Goal: Task Accomplishment & Management: Use online tool/utility

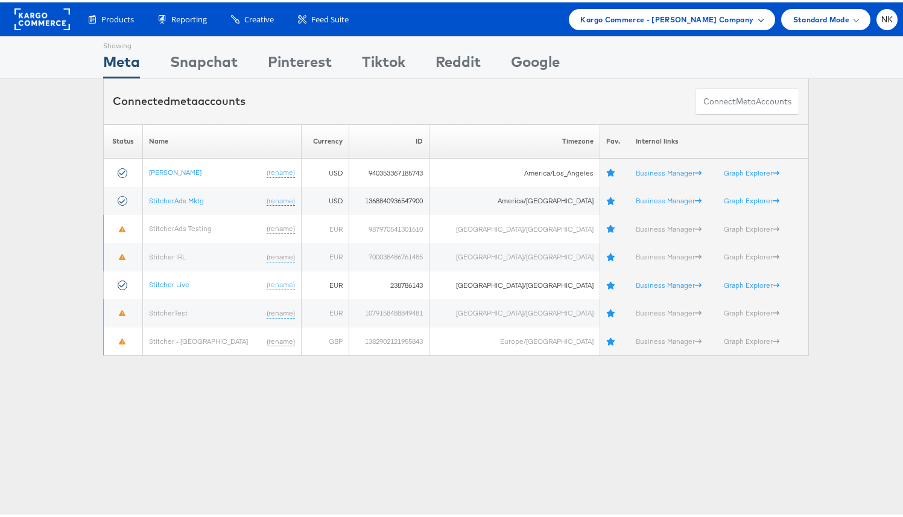
click at [675, 22] on span "Kargo Commerce - Namit Kumar Company" at bounding box center [667, 17] width 173 height 13
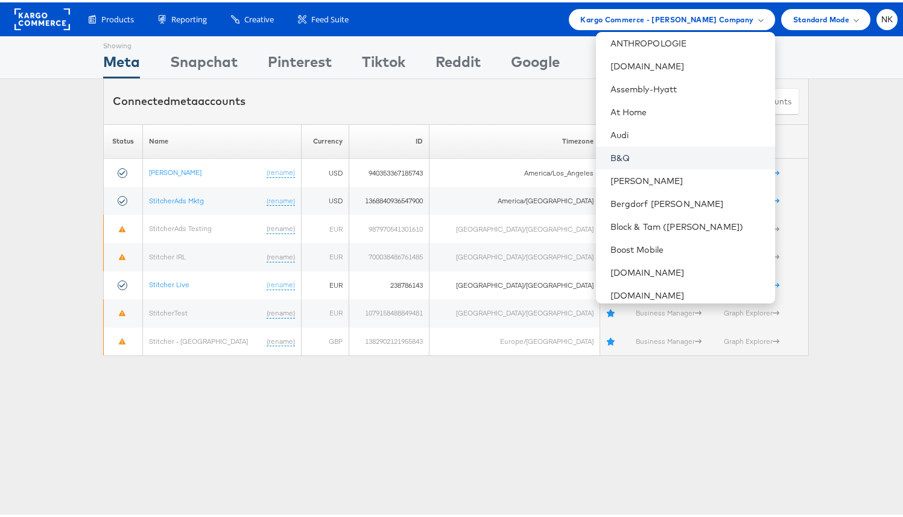
scroll to position [156, 0]
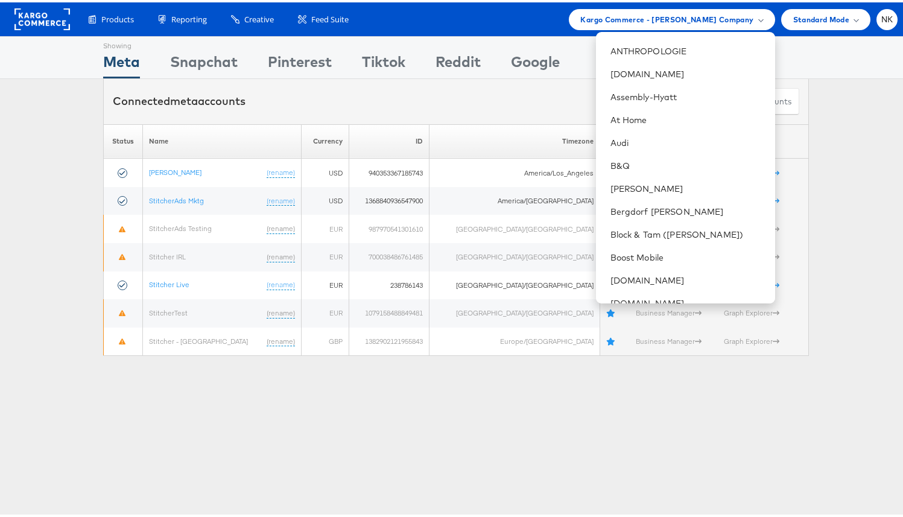
click at [846, 65] on div "Showing Meta Showing Snapchat Showing Pinterest Showing Tiktok Showing Reddit S…" at bounding box center [456, 55] width 912 height 43
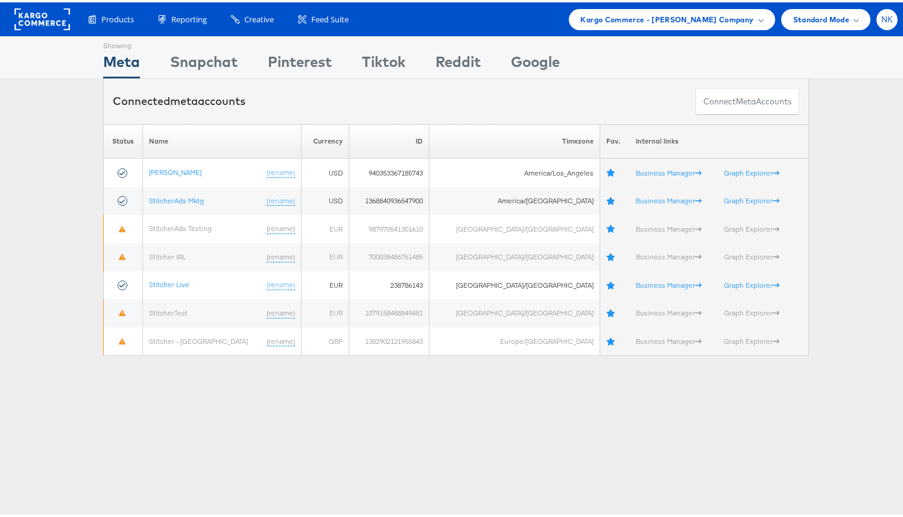
click at [882, 20] on span "NK" at bounding box center [888, 17] width 12 height 8
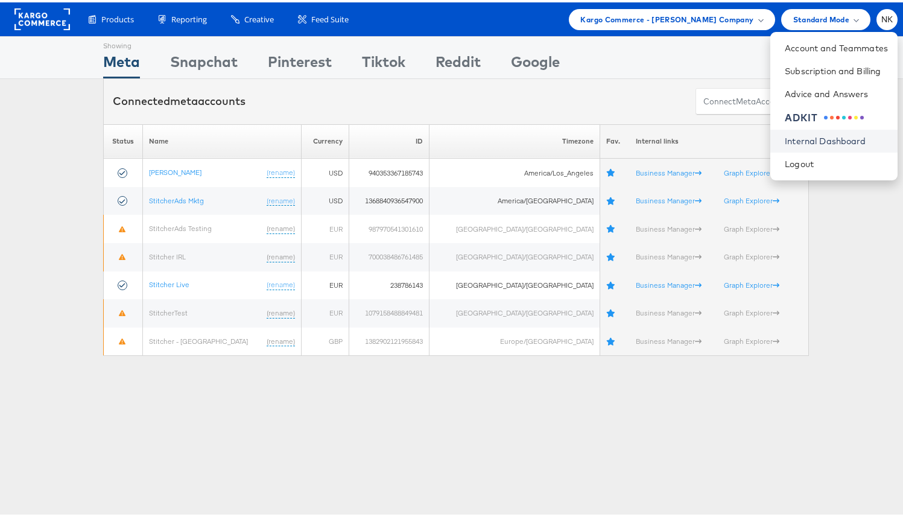
click at [797, 144] on link "Internal Dashboard" at bounding box center [836, 139] width 103 height 12
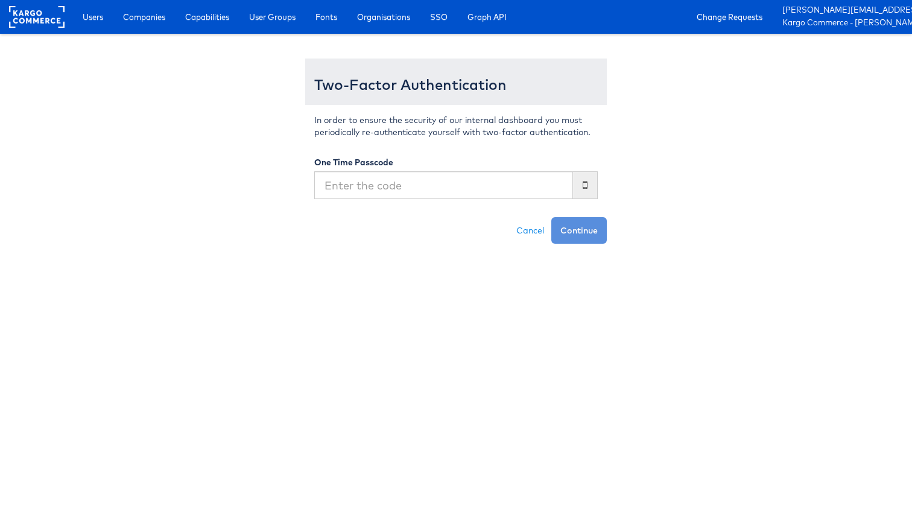
click at [426, 182] on input "text" at bounding box center [443, 185] width 259 height 28
click at [402, 185] on input "text" at bounding box center [443, 185] width 259 height 28
type input "550411"
click at [552, 217] on button "Continue" at bounding box center [580, 230] width 56 height 27
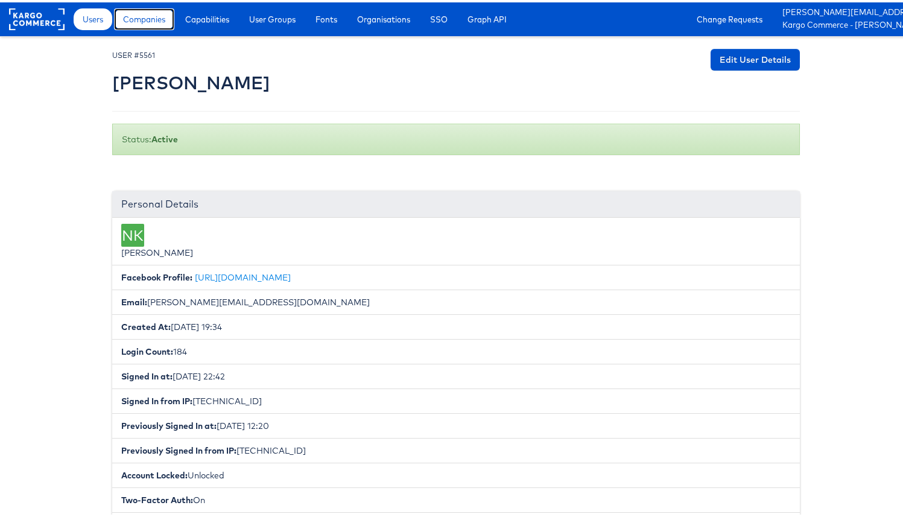
click at [154, 19] on span "Companies" at bounding box center [144, 17] width 42 height 12
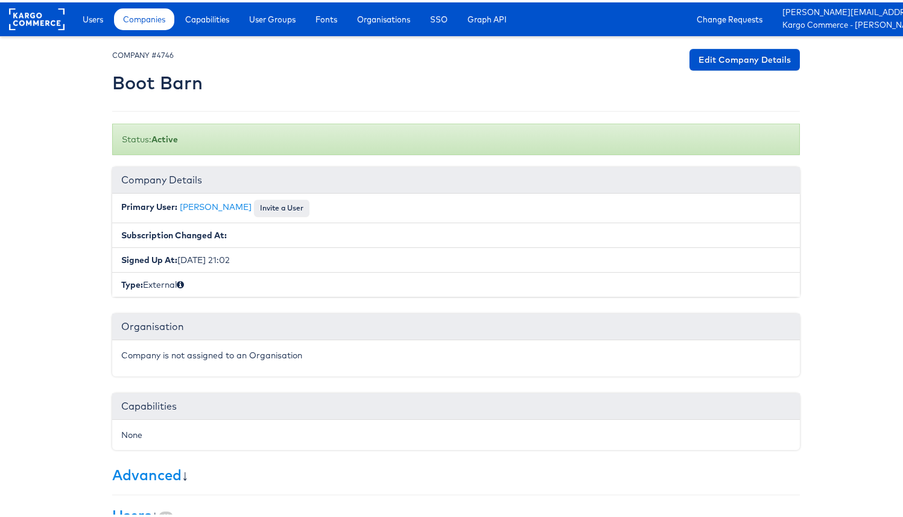
scroll to position [191, 0]
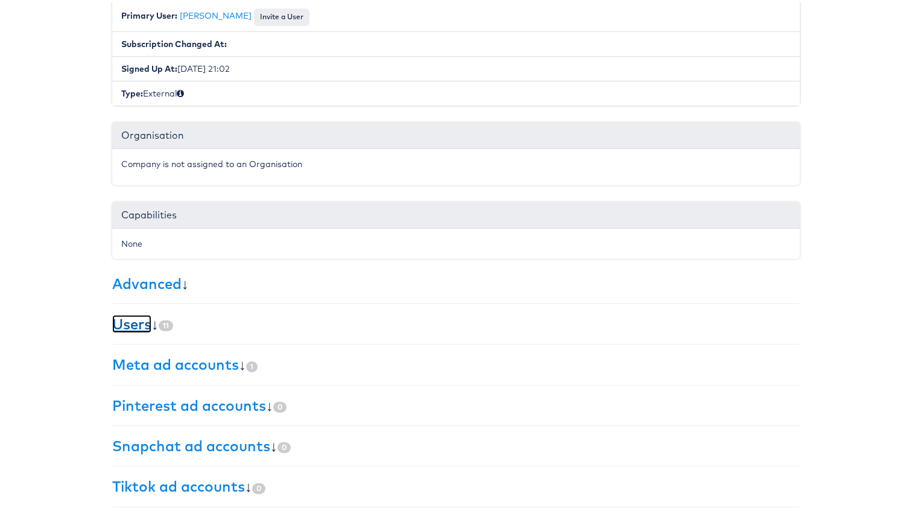
click at [119, 320] on link "Users" at bounding box center [131, 322] width 39 height 18
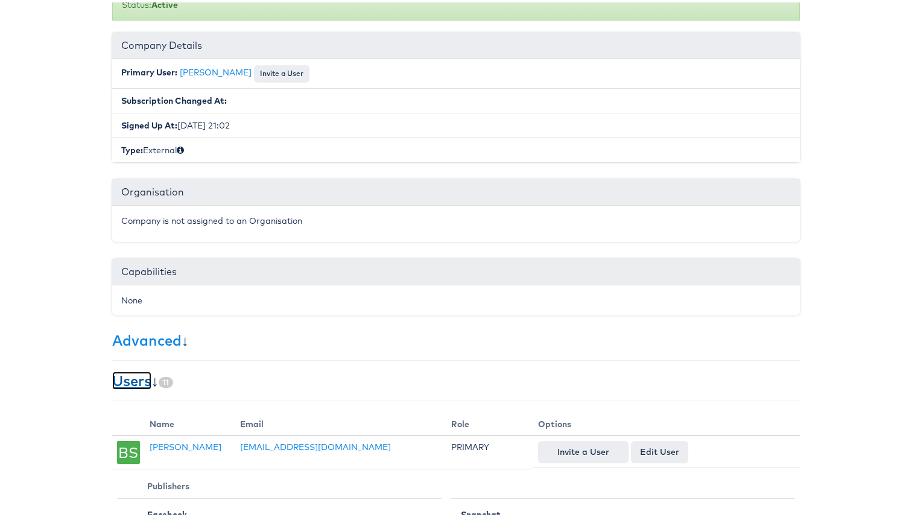
scroll to position [0, 0]
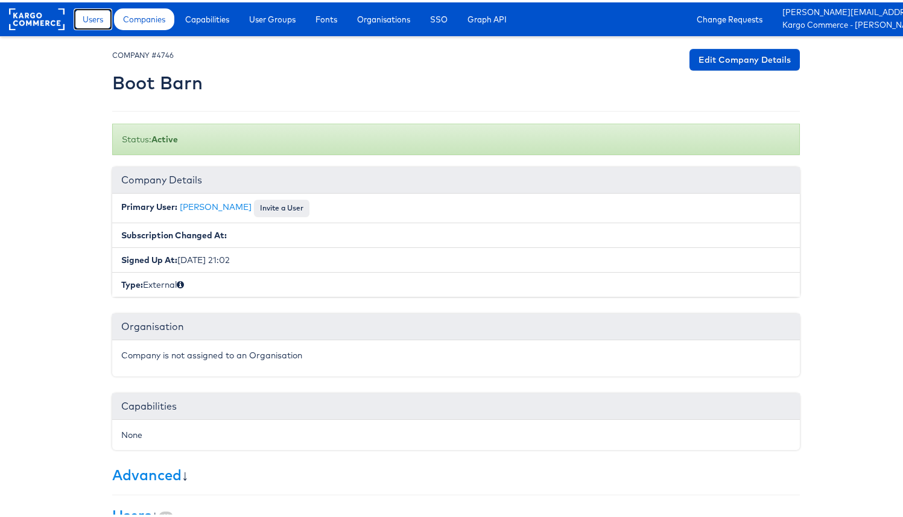
click at [106, 24] on link "Users" at bounding box center [93, 17] width 39 height 22
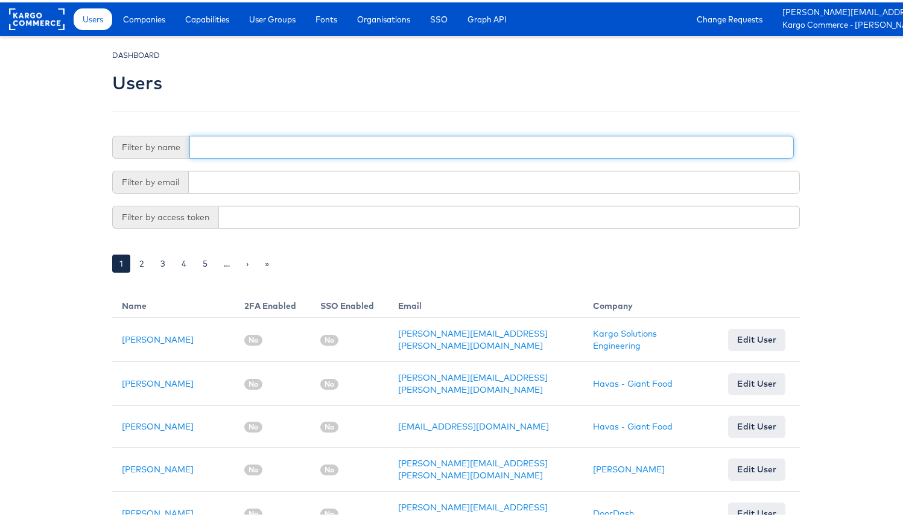
click at [227, 140] on input "text" at bounding box center [491, 144] width 605 height 23
type input "namit"
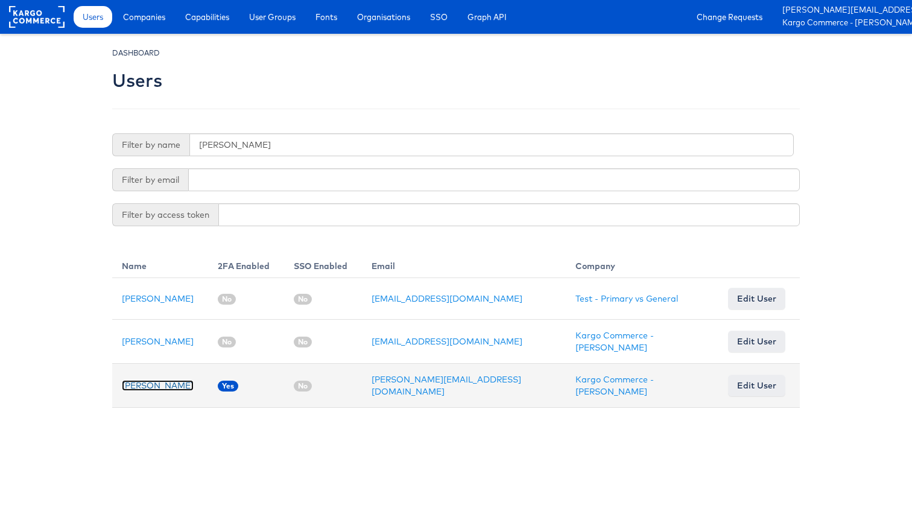
click at [162, 383] on link "[PERSON_NAME]" at bounding box center [158, 385] width 72 height 11
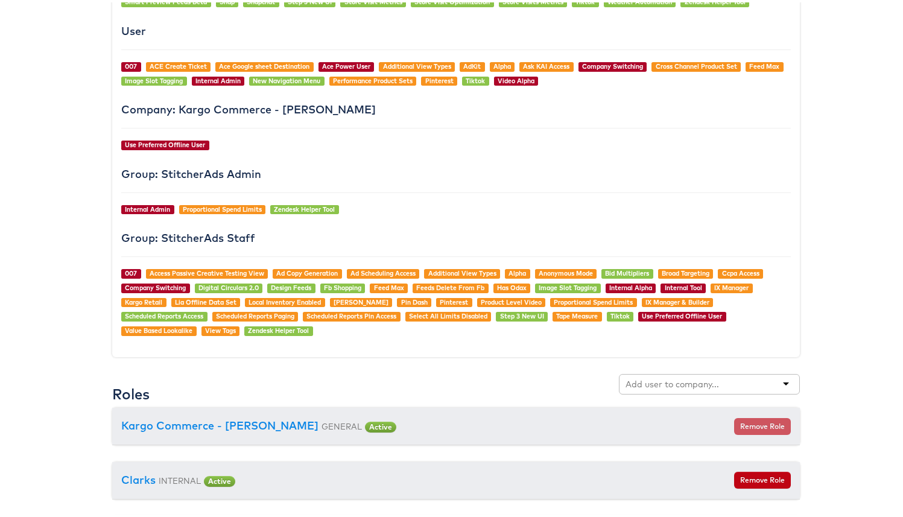
scroll to position [1370, 0]
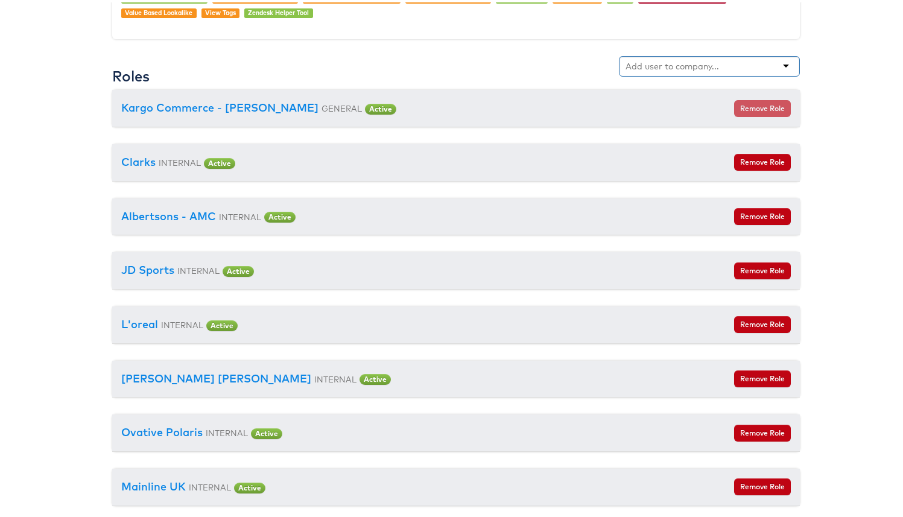
click at [733, 66] on div at bounding box center [709, 64] width 181 height 21
type input "boot barn"
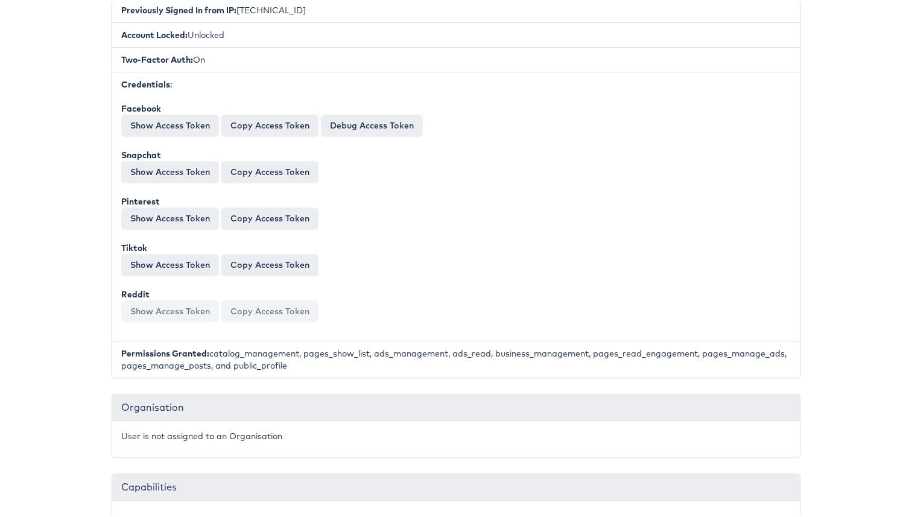
scroll to position [0, 0]
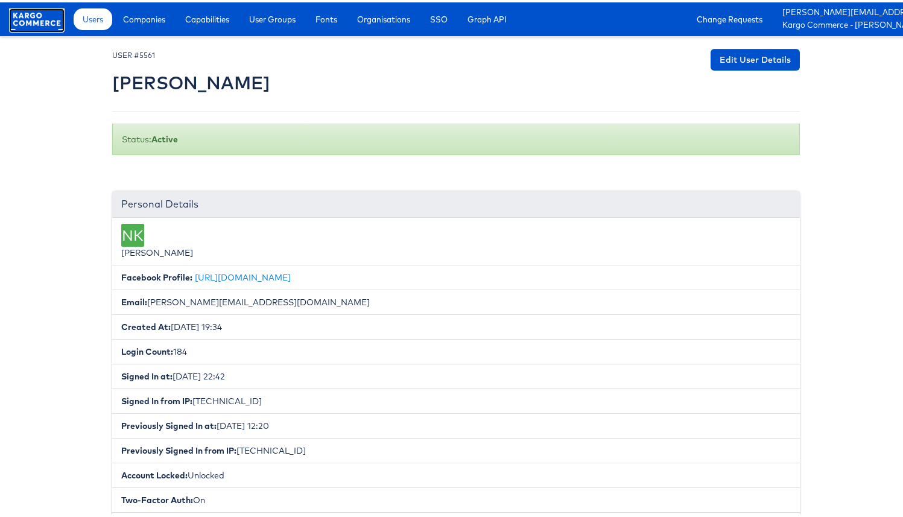
click at [31, 22] on rect at bounding box center [37, 17] width 56 height 22
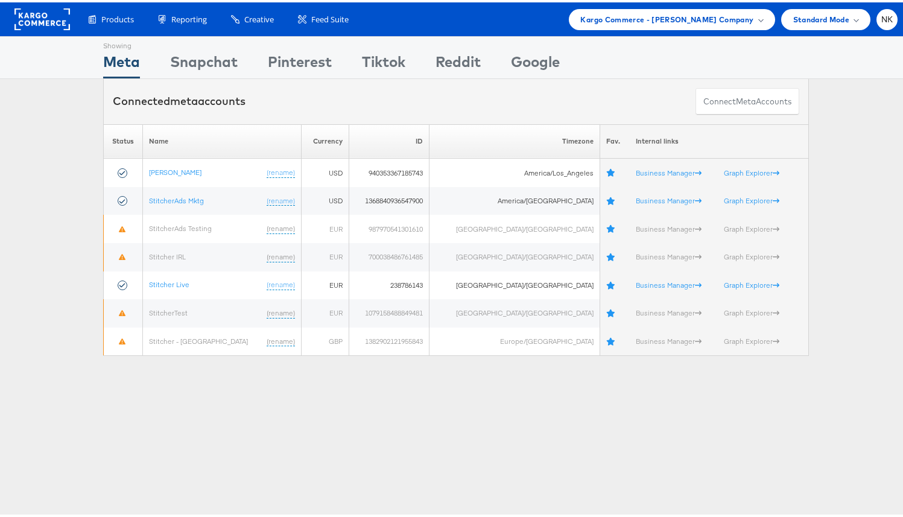
click at [332, 106] on div "Connected meta accounts Connect meta Accounts" at bounding box center [456, 99] width 706 height 45
click at [662, 24] on div "Kargo Commerce - Namit Kumar Company" at bounding box center [672, 17] width 206 height 21
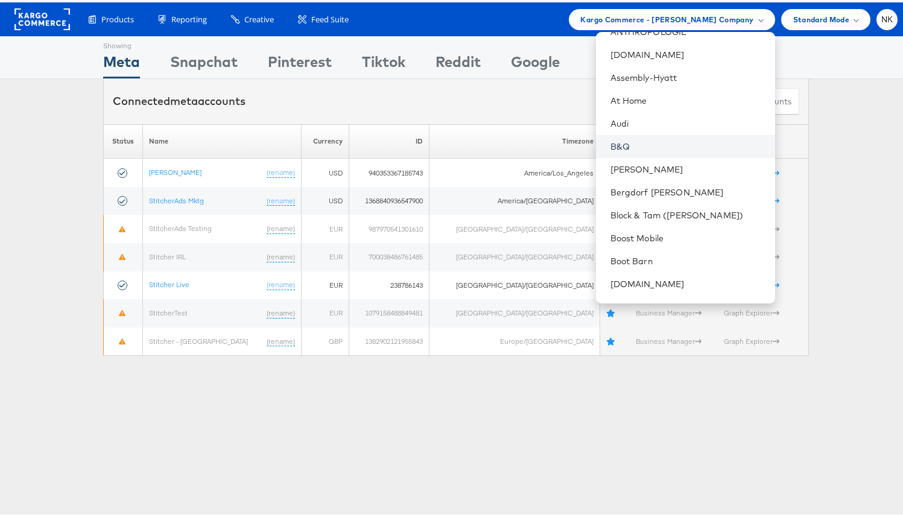
scroll to position [237, 0]
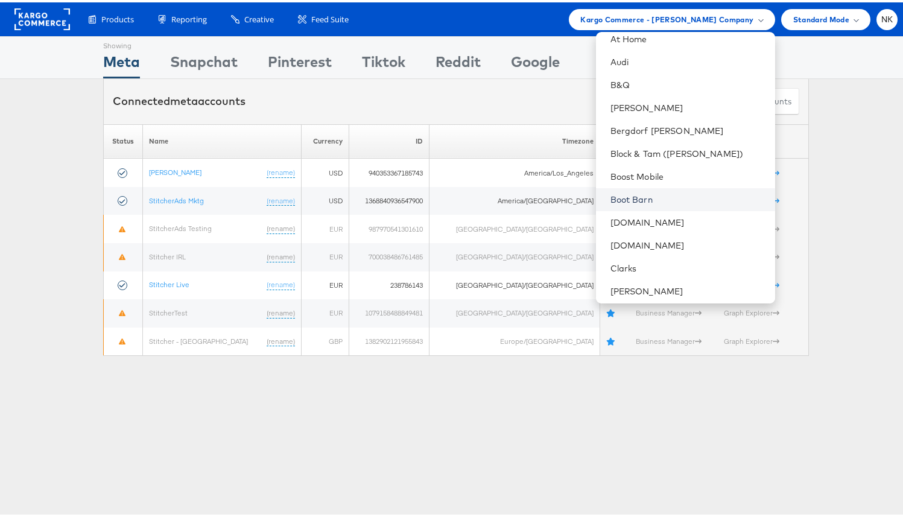
click at [641, 194] on link "Boot Barn" at bounding box center [688, 197] width 155 height 12
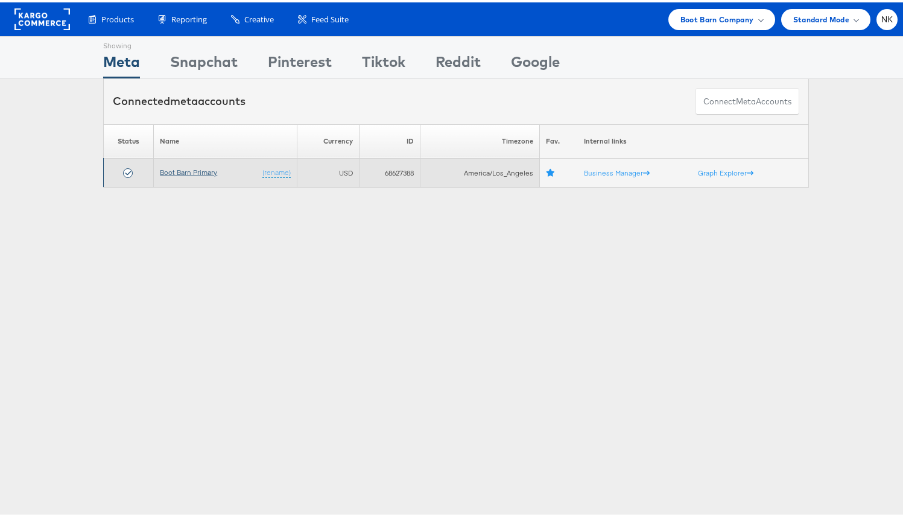
click at [171, 172] on link "Boot Barn Primary" at bounding box center [188, 169] width 57 height 9
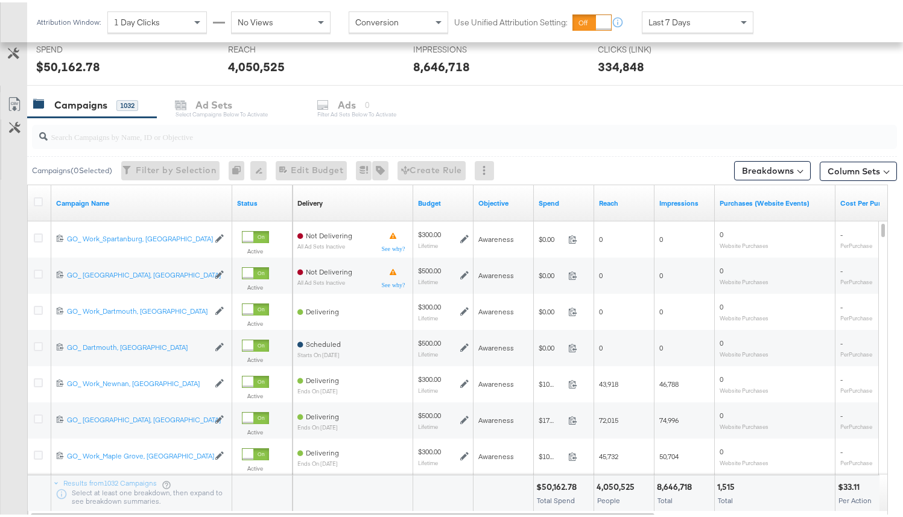
scroll to position [448, 0]
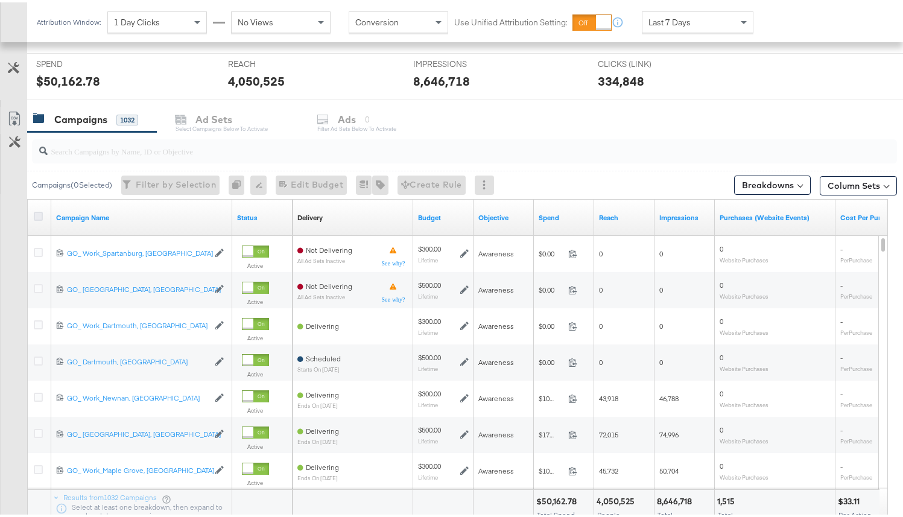
click at [40, 211] on icon at bounding box center [38, 213] width 9 height 9
click at [0, 0] on input "checkbox" at bounding box center [0, 0] width 0 height 0
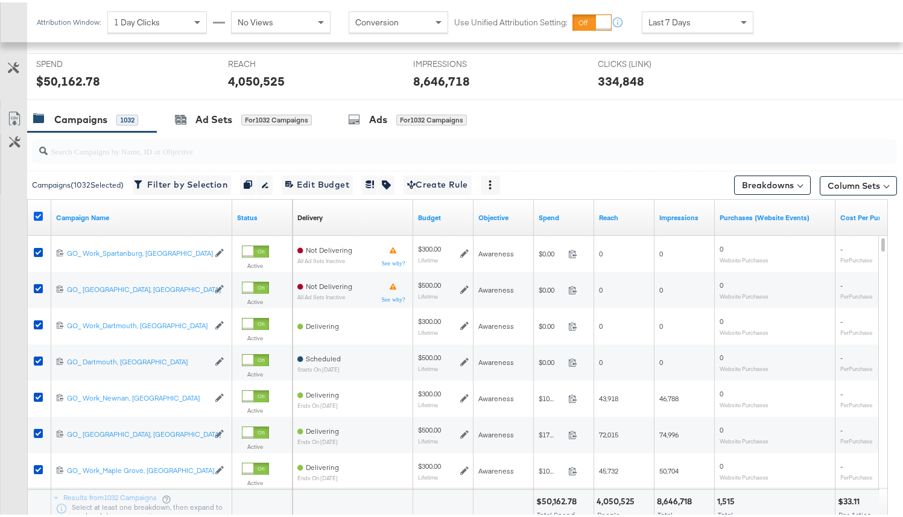
click at [390, 117] on div "Ads for 1032 Campaigns" at bounding box center [407, 117] width 119 height 14
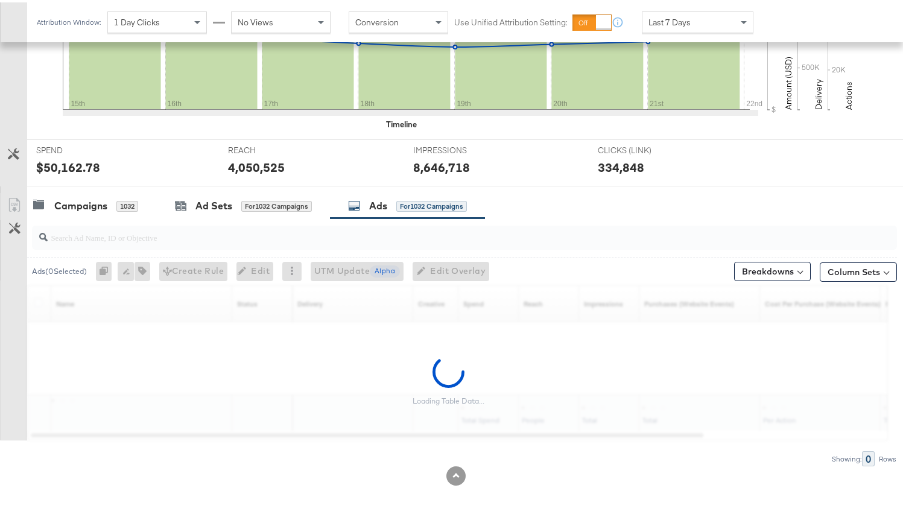
scroll to position [362, 0]
drag, startPoint x: 40, startPoint y: 211, endPoint x: 135, endPoint y: 234, distance: 97.6
click at [135, 234] on input "search" at bounding box center [434, 230] width 772 height 24
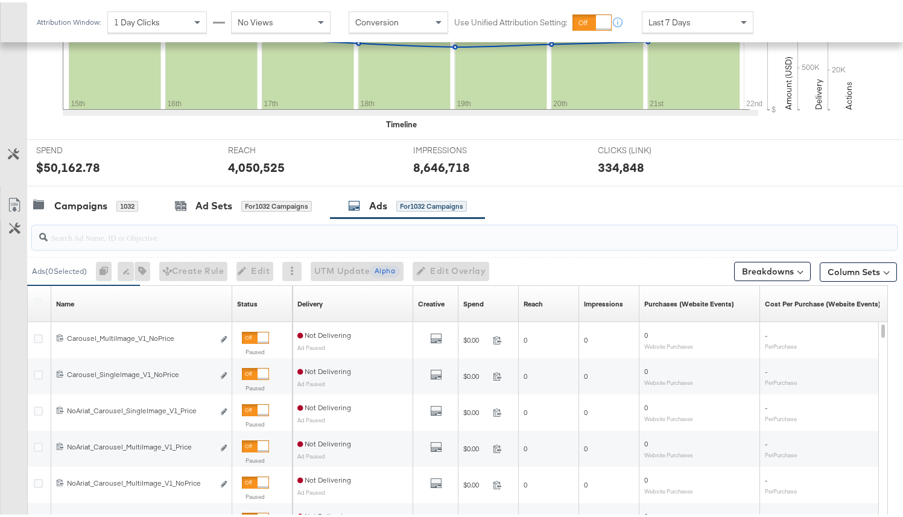
paste input "6838799294758"
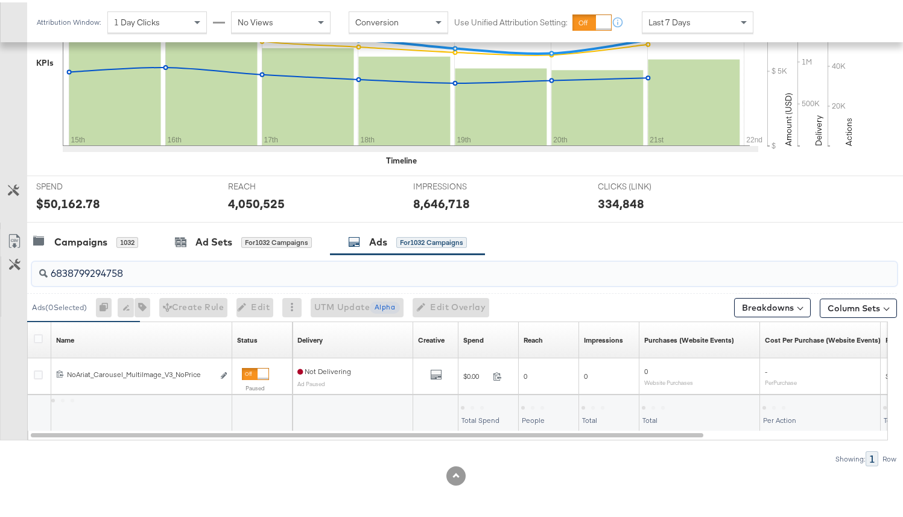
scroll to position [326, 0]
type input "6838799294758"
click at [224, 371] on icon "link" at bounding box center [224, 373] width 6 height 7
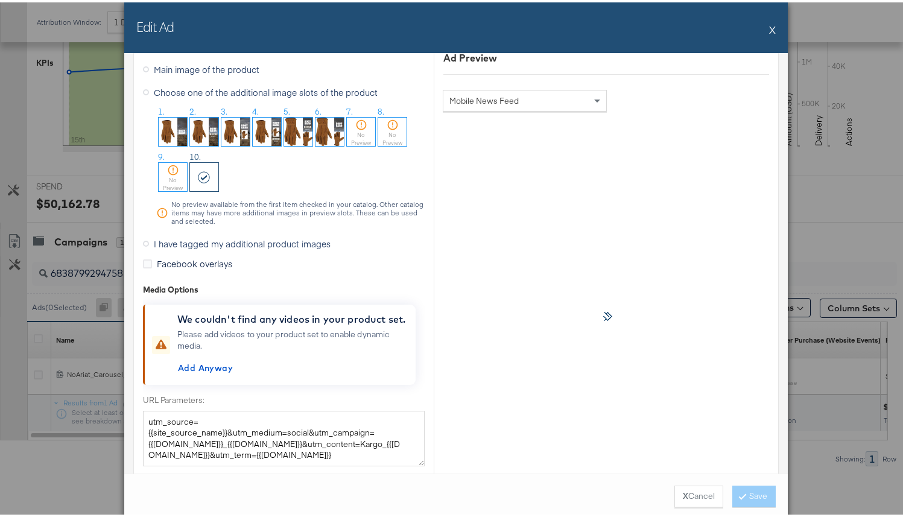
scroll to position [1269, 0]
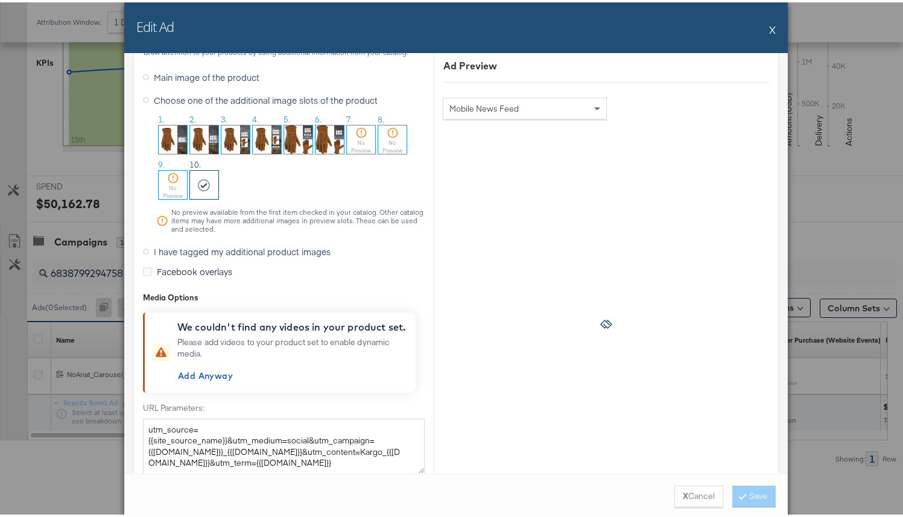
drag, startPoint x: 135, startPoint y: 234, endPoint x: 189, endPoint y: 250, distance: 56.7
click at [189, 250] on span "I have tagged my additional product images" at bounding box center [242, 249] width 177 height 12
click at [0, 0] on input "I have tagged my additional product images" at bounding box center [0, 0] width 0 height 0
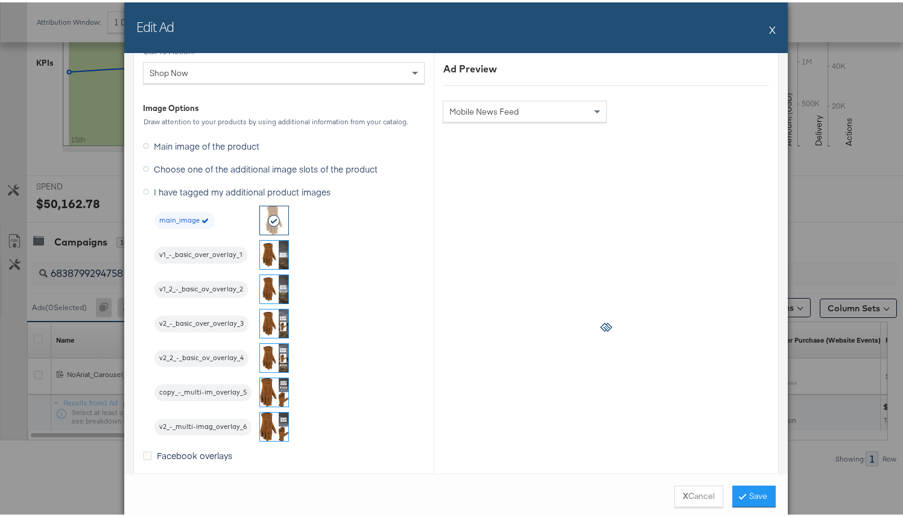
scroll to position [965, 0]
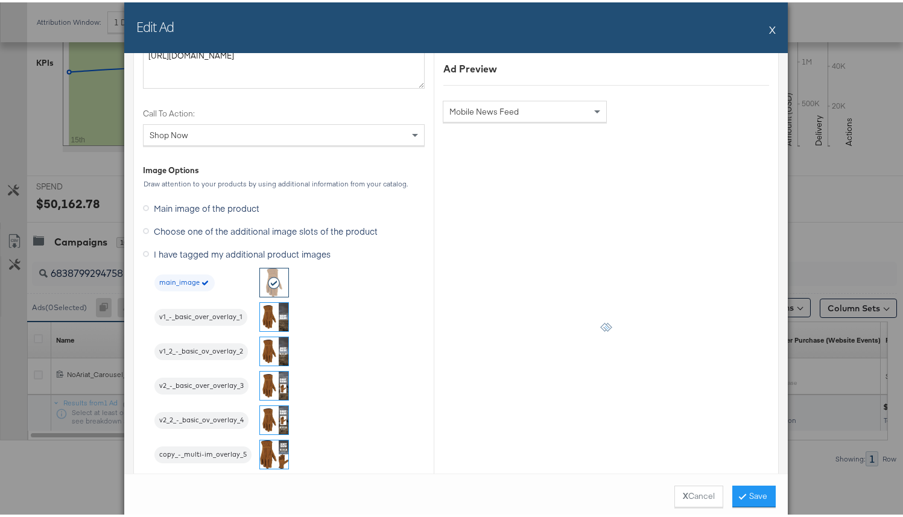
click at [211, 231] on span "Choose one of the additional image slots of the product" at bounding box center [266, 229] width 224 height 12
click at [0, 0] on input "Choose one of the additional image slots of the product" at bounding box center [0, 0] width 0 height 0
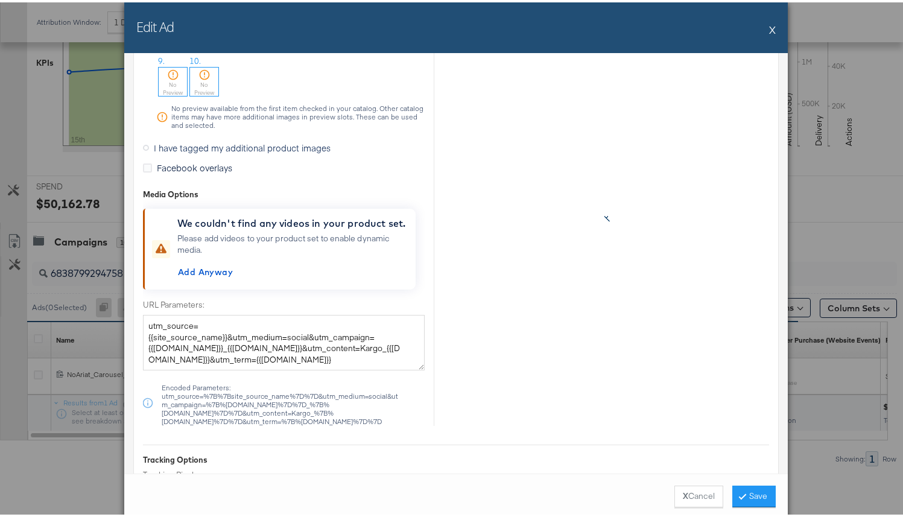
scroll to position [1192, 0]
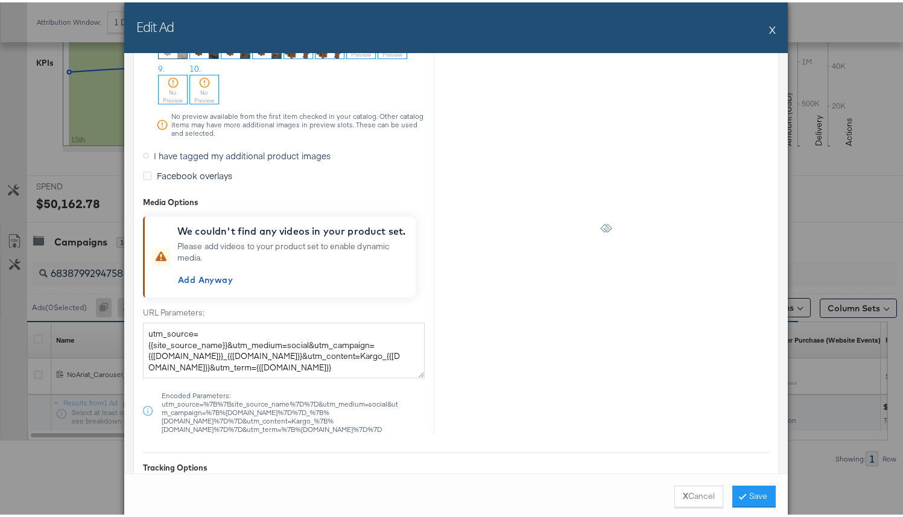
click at [195, 157] on span "I have tagged my additional product images" at bounding box center [242, 153] width 177 height 12
click at [0, 0] on input "I have tagged my additional product images" at bounding box center [0, 0] width 0 height 0
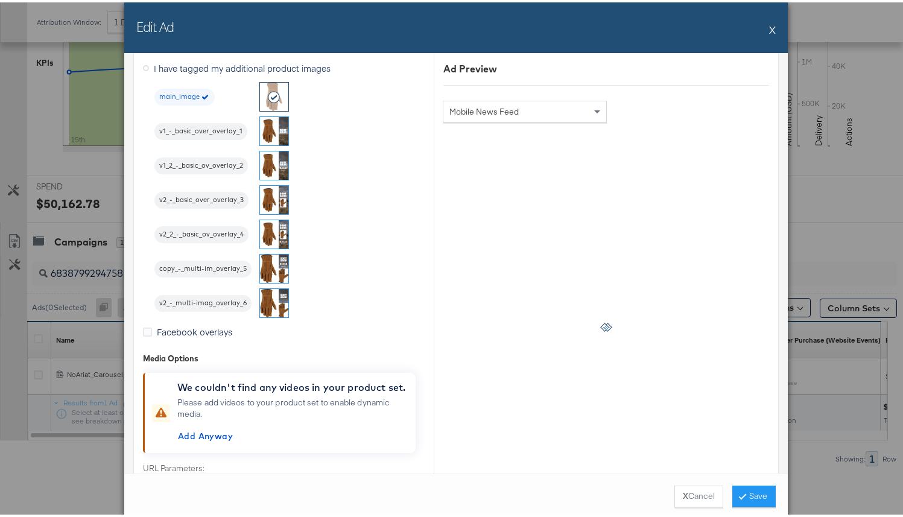
scroll to position [1086, 0]
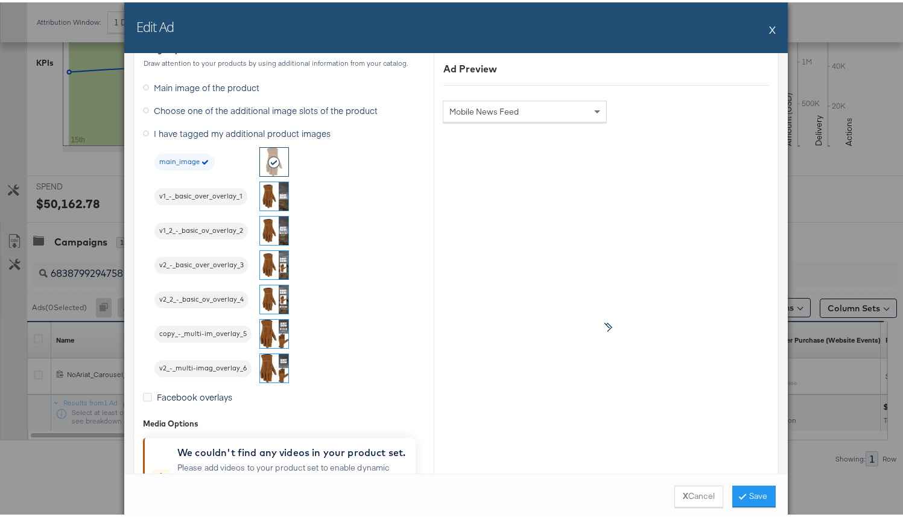
click at [332, 217] on div "main_image v1_-_basic_over_overlay_1 v1_2_-_basic_ov_overlay_2 v2_-_basic_over_…" at bounding box center [289, 263] width 270 height 236
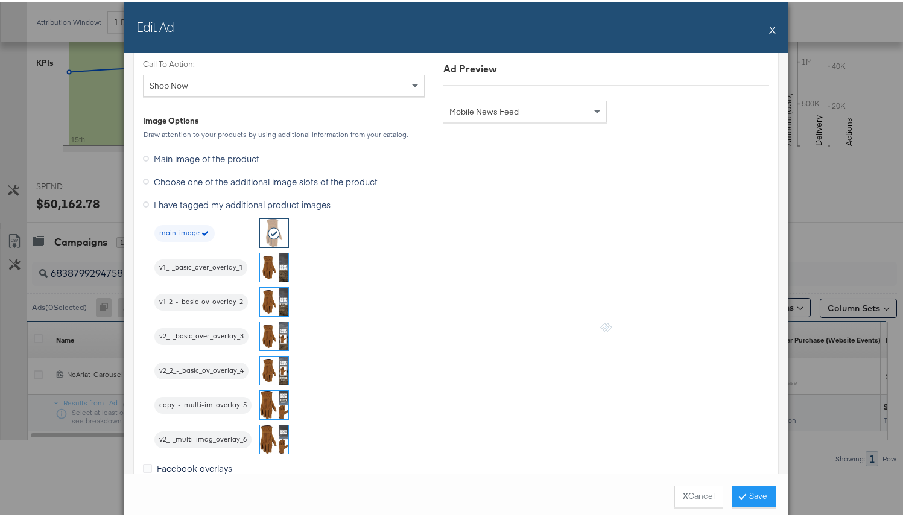
click at [267, 259] on img at bounding box center [274, 265] width 28 height 28
click at [763, 25] on div "Edit Ad X" at bounding box center [456, 25] width 664 height 51
click at [769, 27] on button "X" at bounding box center [772, 27] width 7 height 24
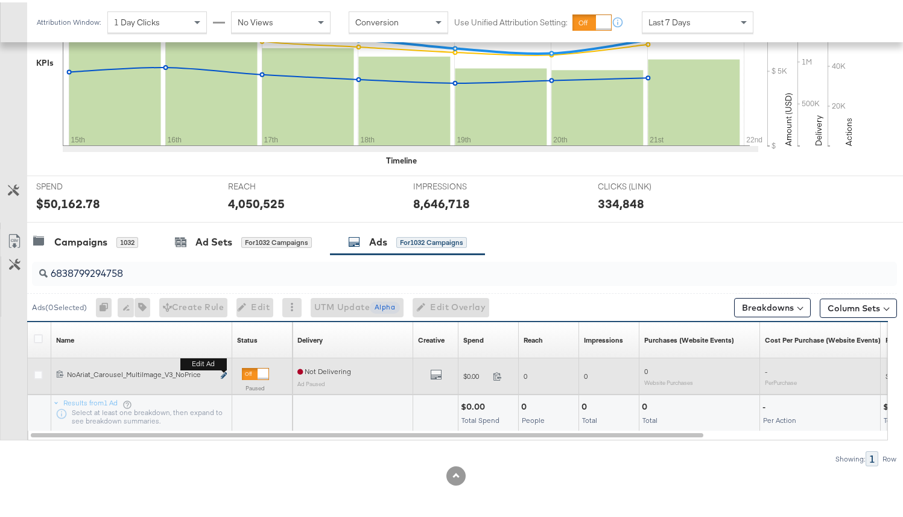
click at [221, 372] on icon "link" at bounding box center [224, 373] width 6 height 7
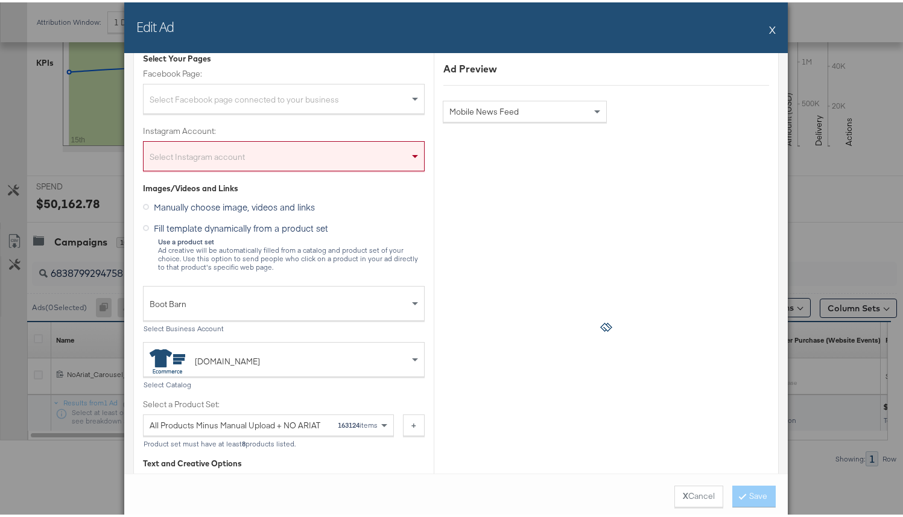
scroll to position [10, 0]
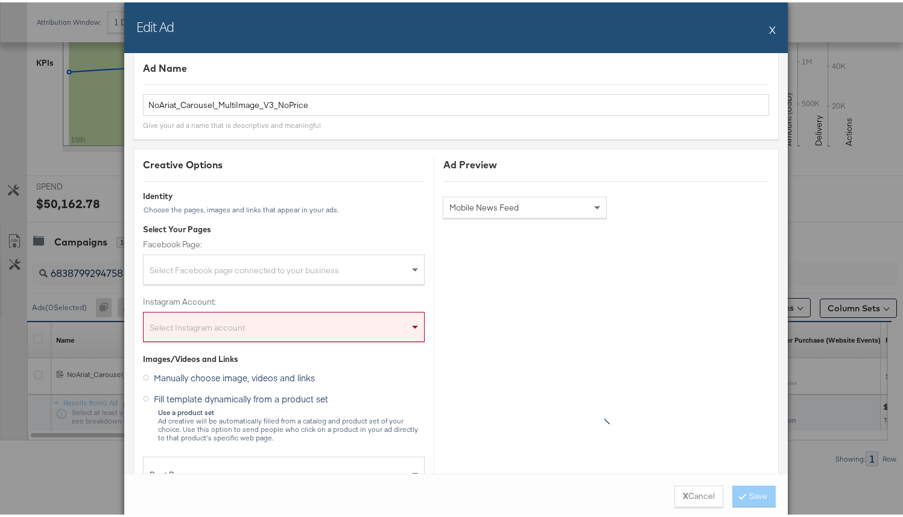
click at [278, 271] on div "Select Facebook page connected to your business" at bounding box center [284, 270] width 281 height 24
type input "boot"
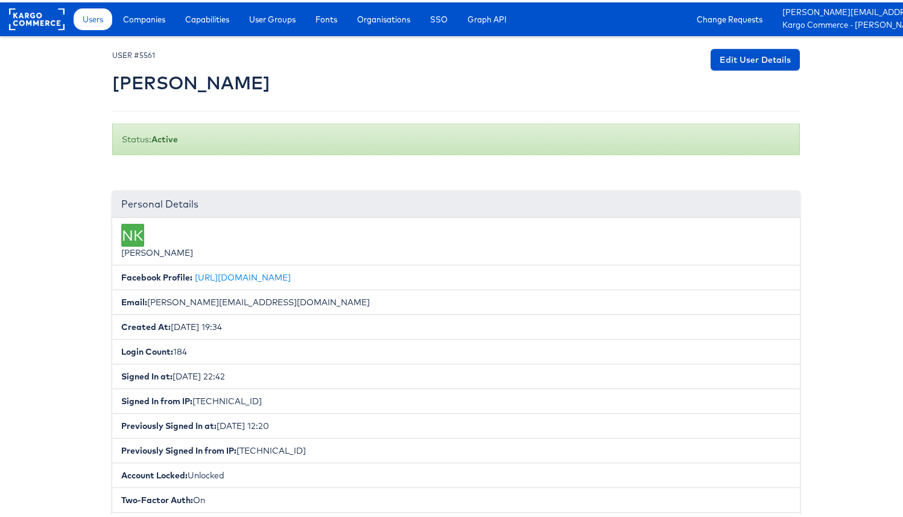
scroll to position [334, 0]
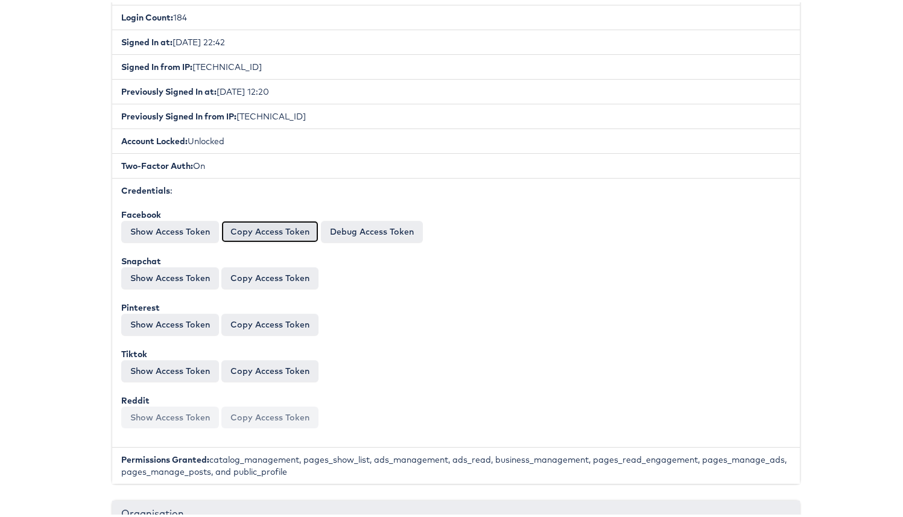
click at [247, 230] on button "Copy Access Token" at bounding box center [269, 229] width 97 height 22
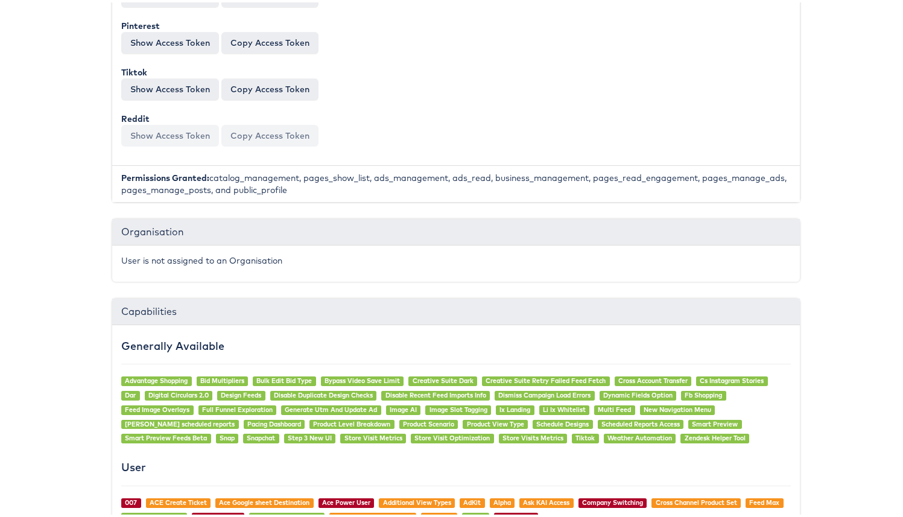
scroll to position [74, 0]
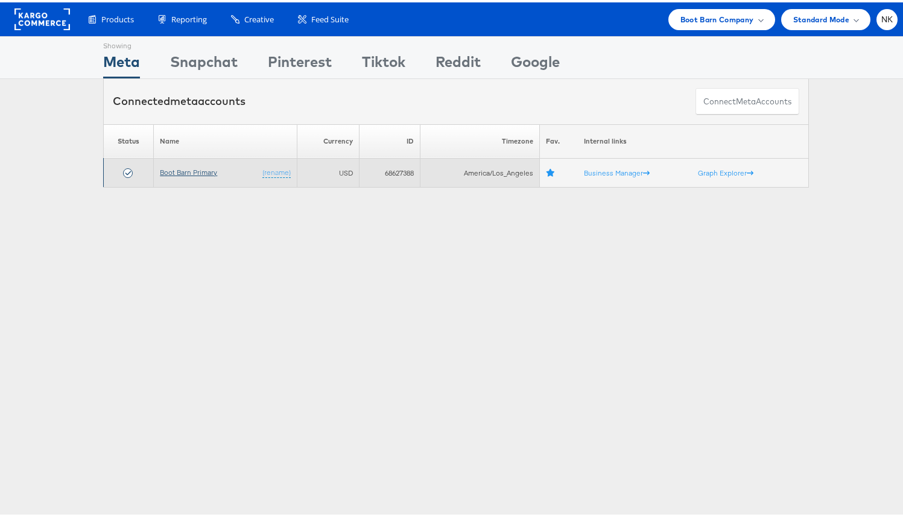
click at [197, 168] on link "Boot Barn Primary" at bounding box center [188, 169] width 57 height 9
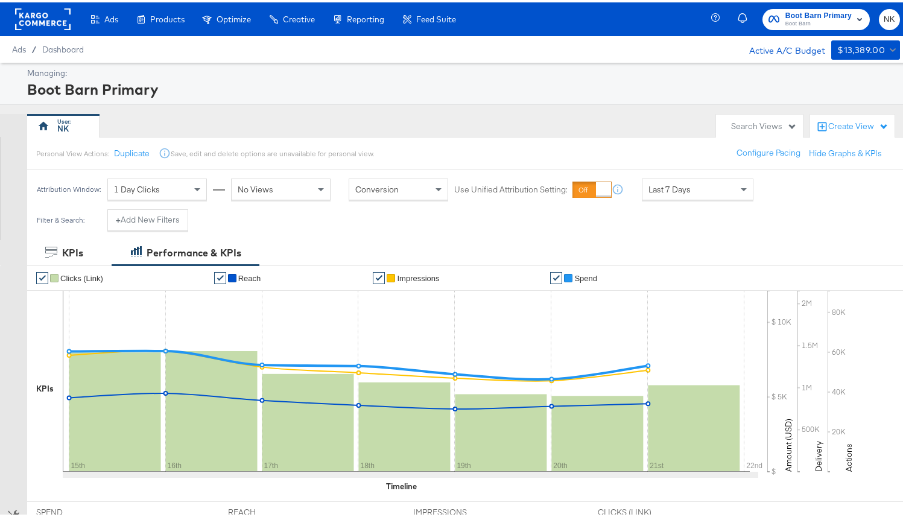
scroll to position [362, 0]
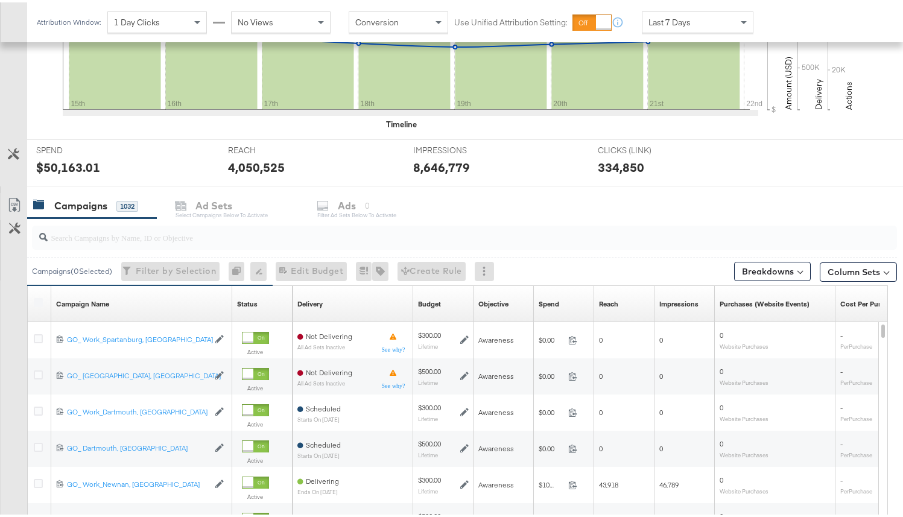
click at [199, 235] on input "search" at bounding box center [434, 230] width 772 height 24
paste input "6833991076758"
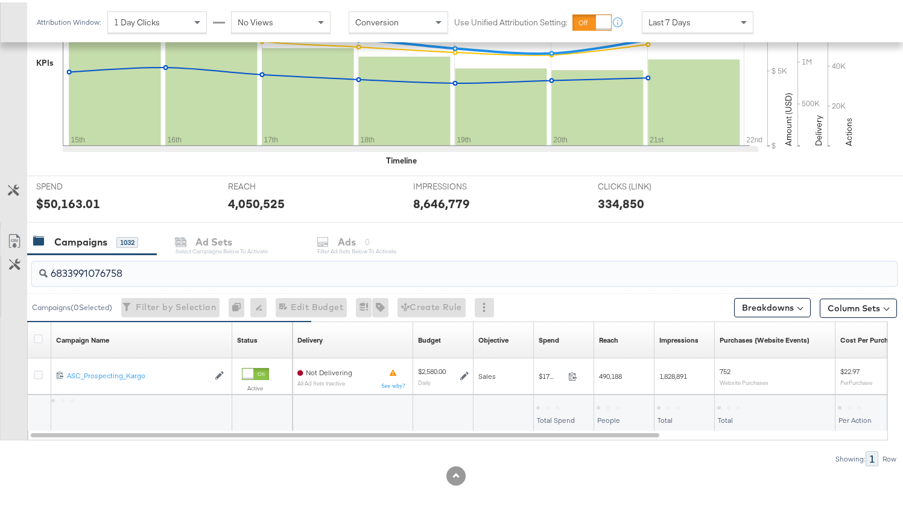
scroll to position [326, 0]
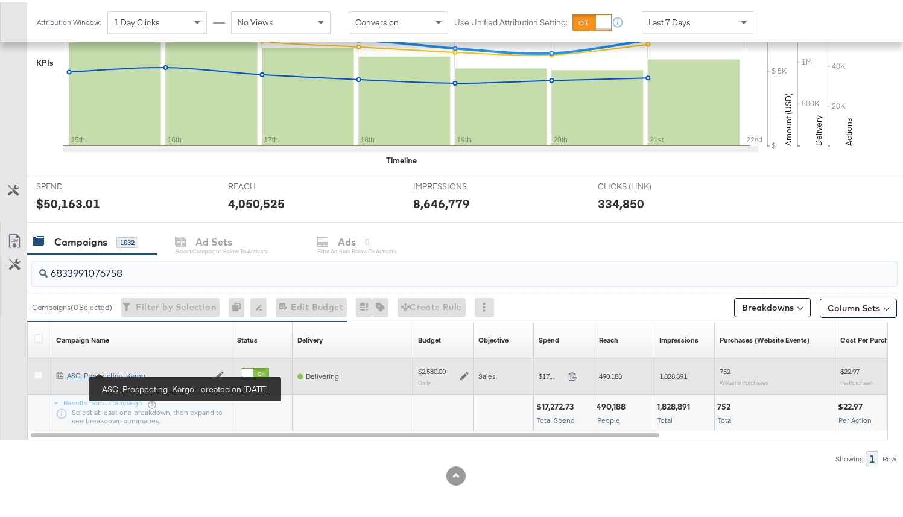
type input "6833991076758"
click at [132, 370] on div "ASC_Prospecting_Kargo ASC_Prospecting_Kargo" at bounding box center [138, 374] width 142 height 10
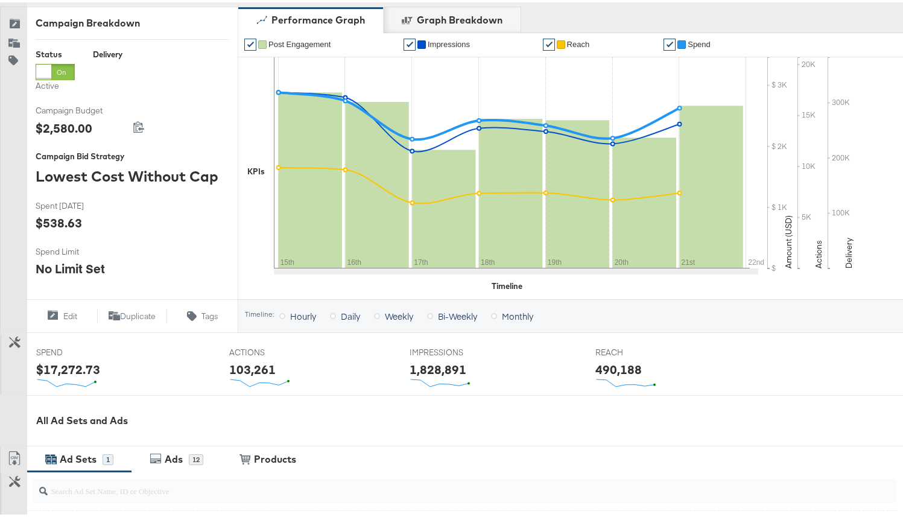
scroll to position [390, 0]
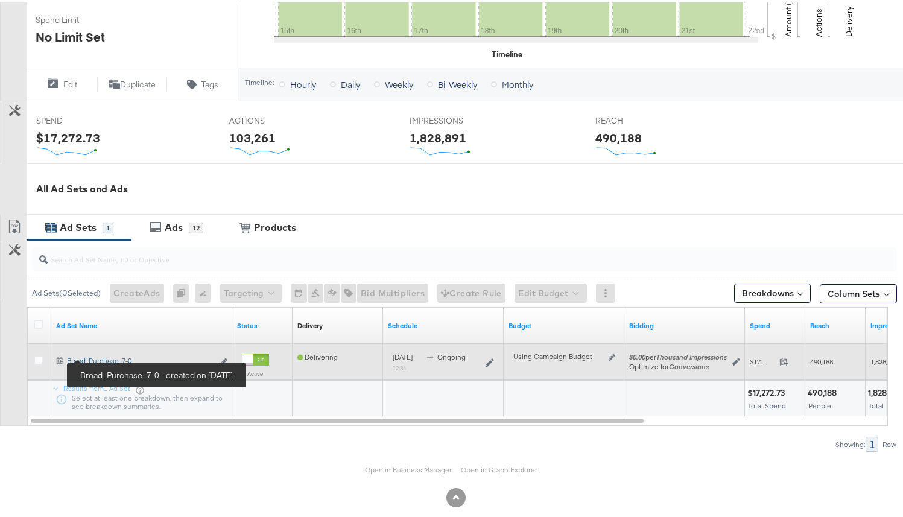
click at [103, 355] on div "Broad_Purchase_7-0 Broad_Purchase_7-0" at bounding box center [140, 359] width 147 height 10
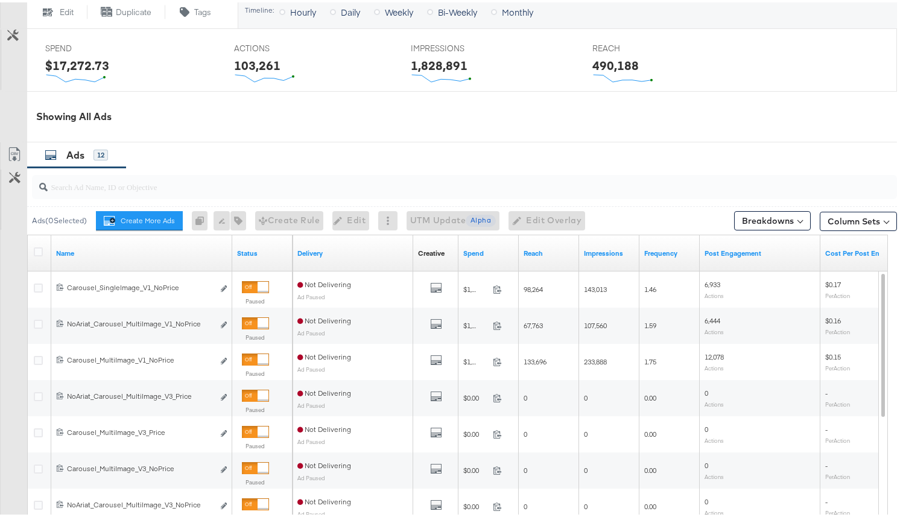
scroll to position [540, 0]
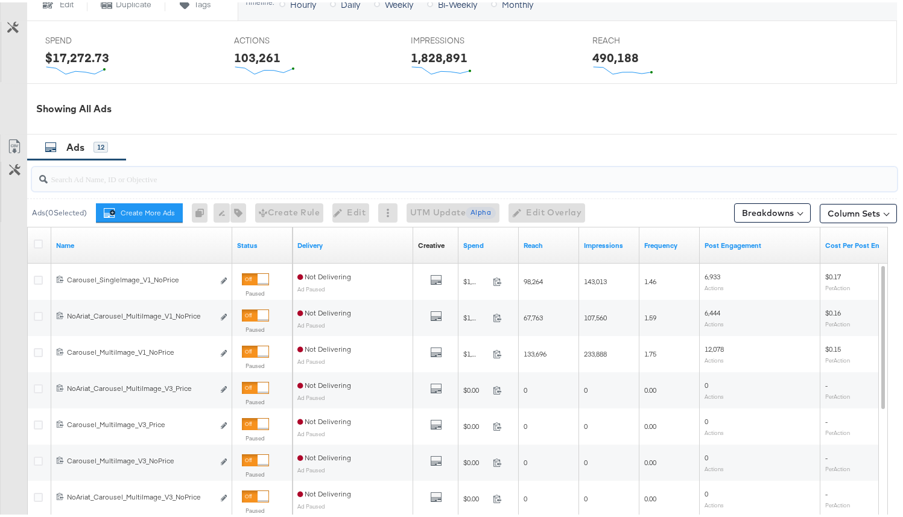
click at [176, 176] on input "search" at bounding box center [434, 172] width 772 height 24
paste input "6838799294758"
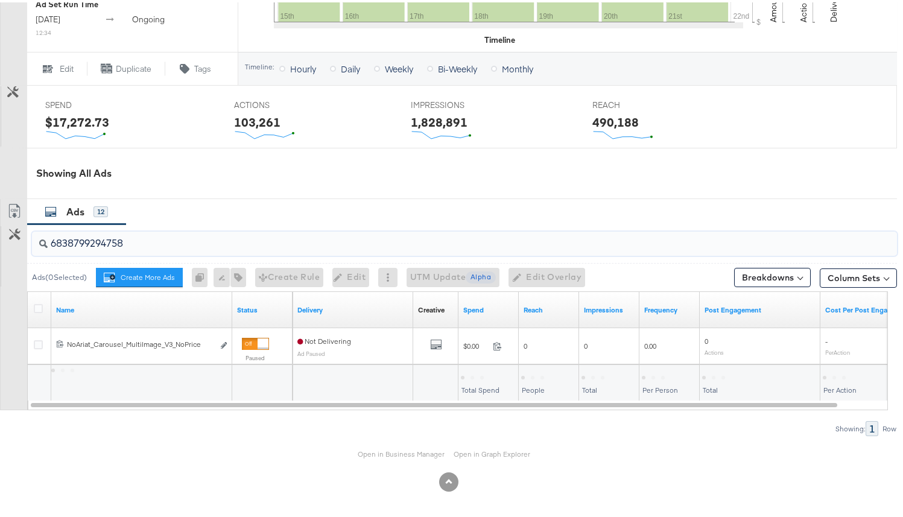
scroll to position [475, 0]
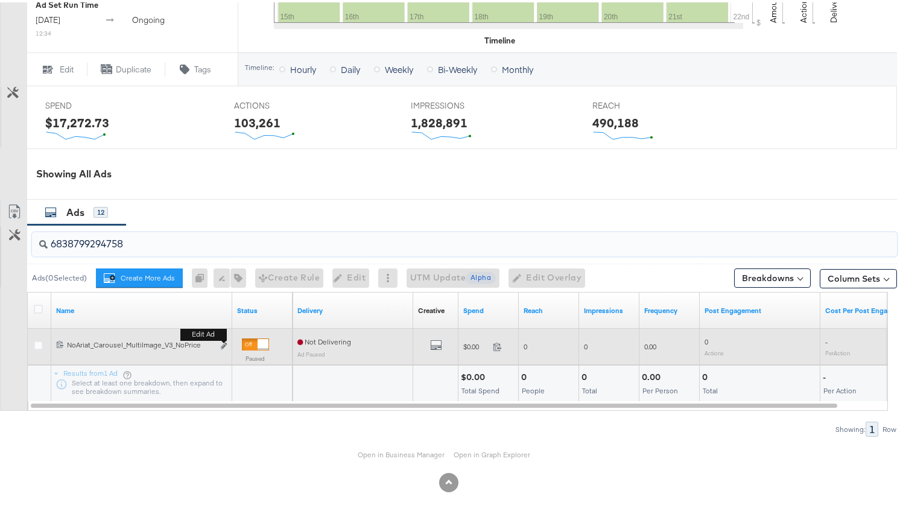
type input "6838799294758"
click at [221, 347] on button "Edit ad" at bounding box center [223, 344] width 7 height 13
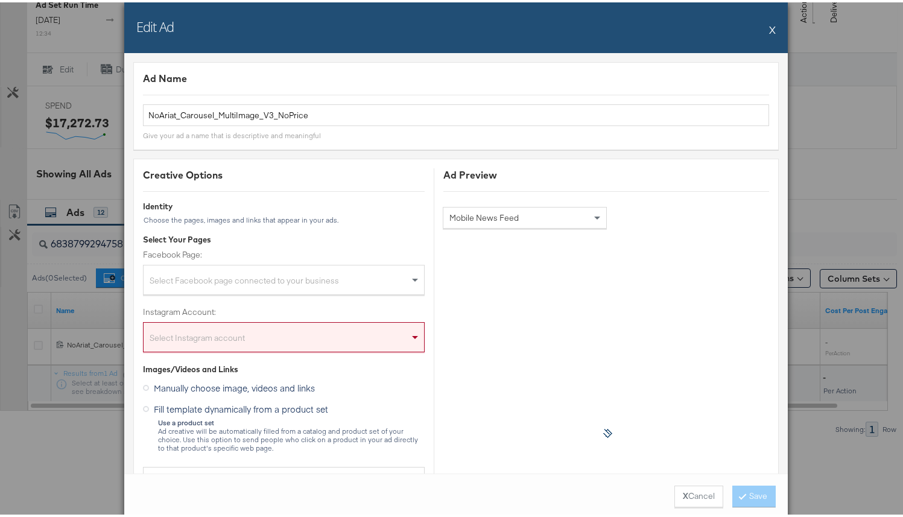
click at [282, 283] on div "Select Facebook page connected to your business" at bounding box center [284, 280] width 281 height 24
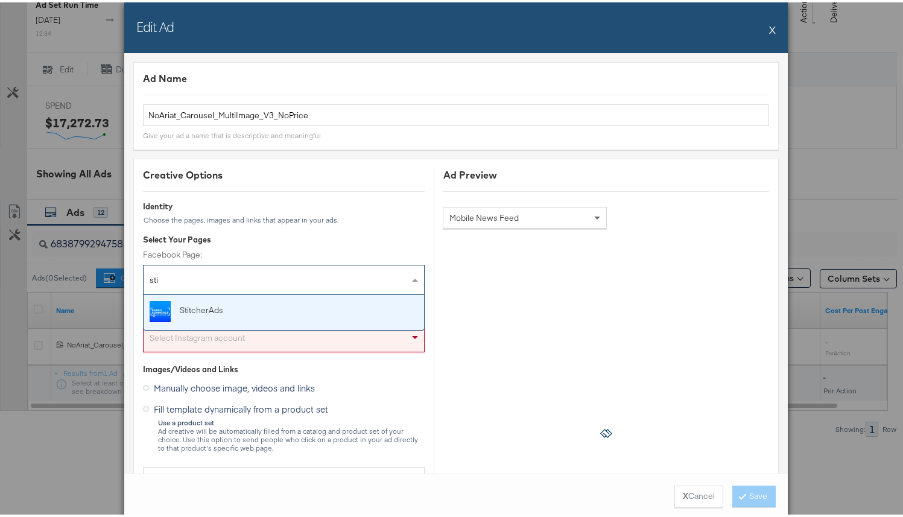
type input "stit"
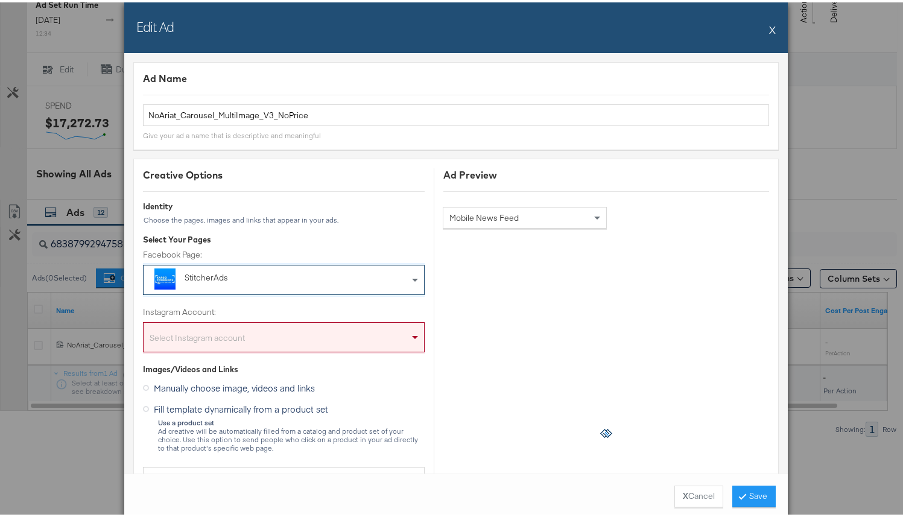
click at [273, 334] on div "Select Instagram account" at bounding box center [284, 337] width 281 height 24
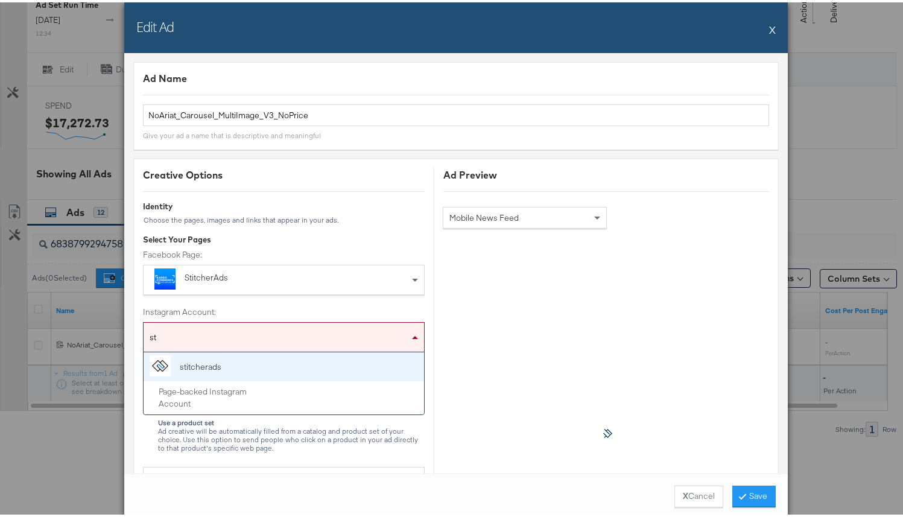
type input "sti"
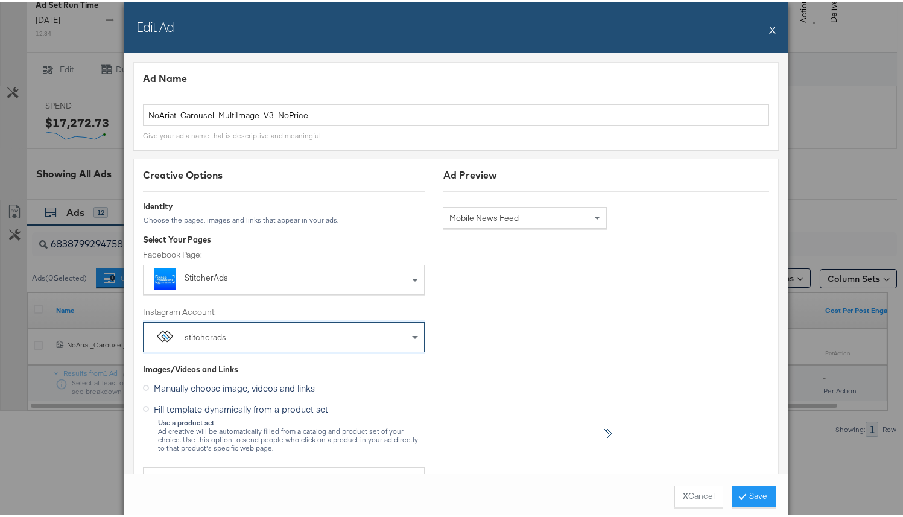
click at [297, 271] on div "StitcherAds" at bounding box center [258, 276] width 146 height 12
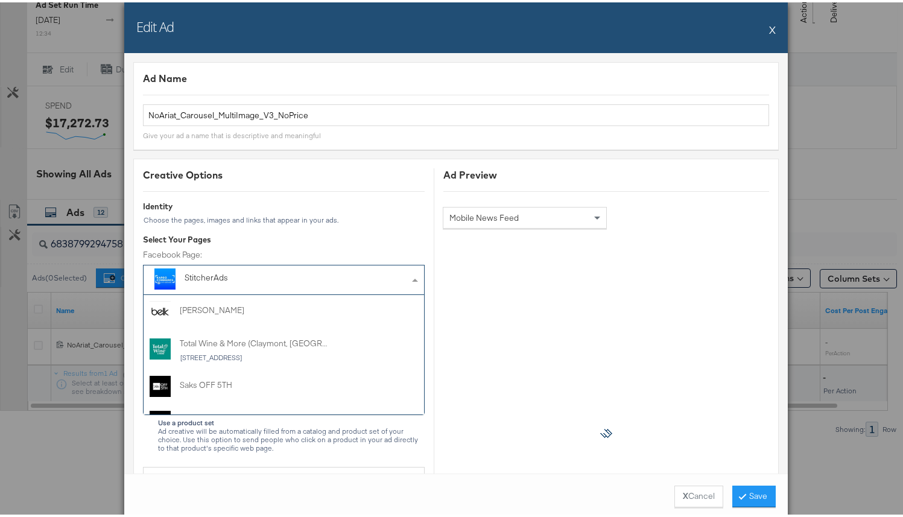
scroll to position [709, 0]
click at [360, 273] on div "StitcherAds" at bounding box center [282, 278] width 195 height 16
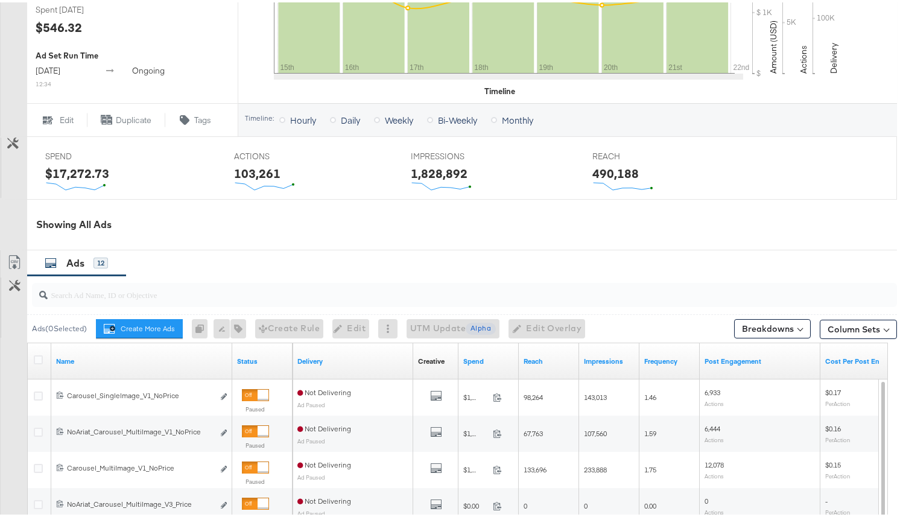
scroll to position [432, 0]
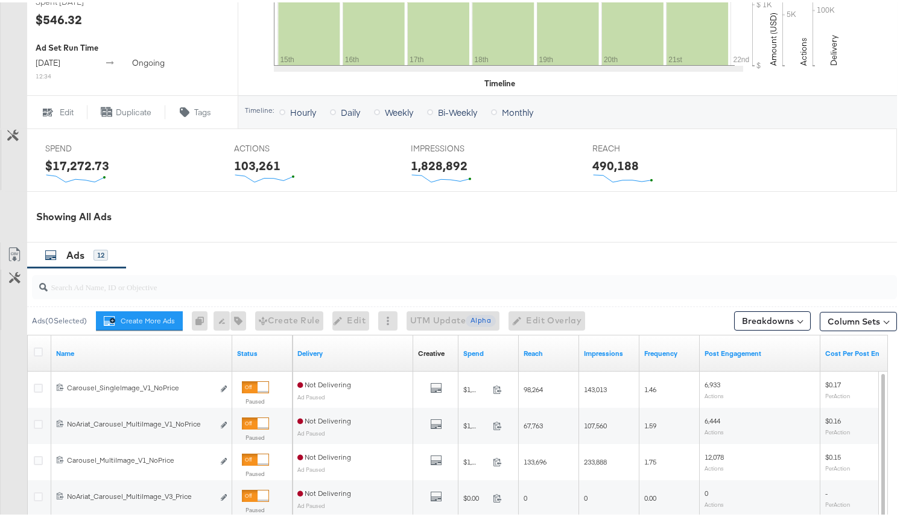
click at [213, 285] on input "search" at bounding box center [434, 280] width 772 height 24
click at [214, 286] on input "search" at bounding box center [434, 280] width 772 height 24
paste input "6838799294758"
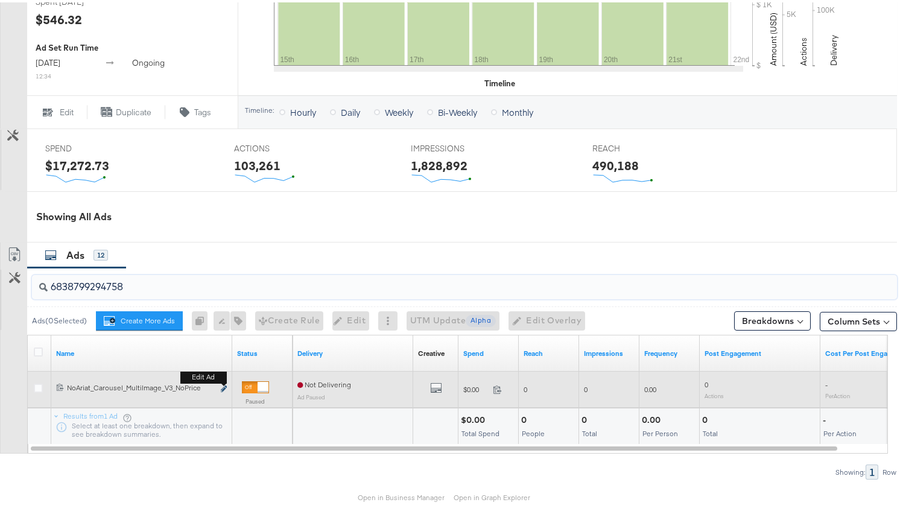
type input "6838799294758"
click at [224, 387] on icon "link" at bounding box center [224, 386] width 6 height 7
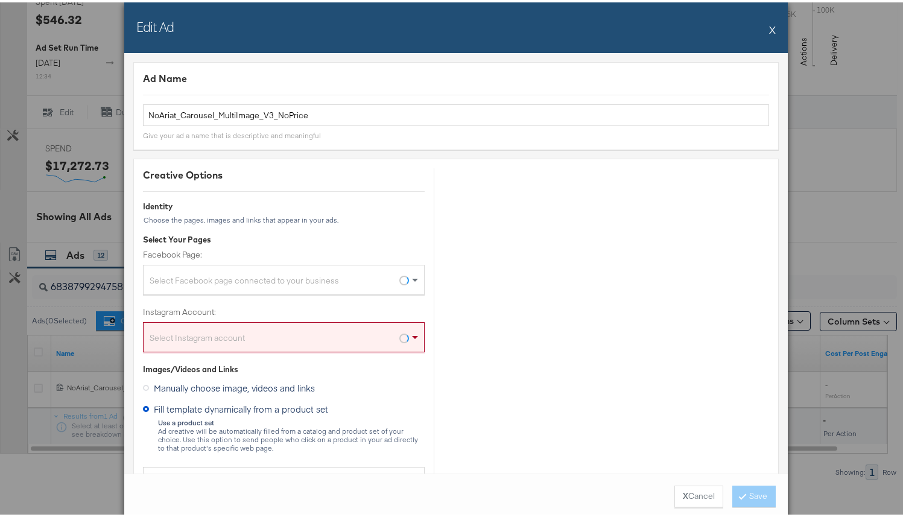
scroll to position [147, 0]
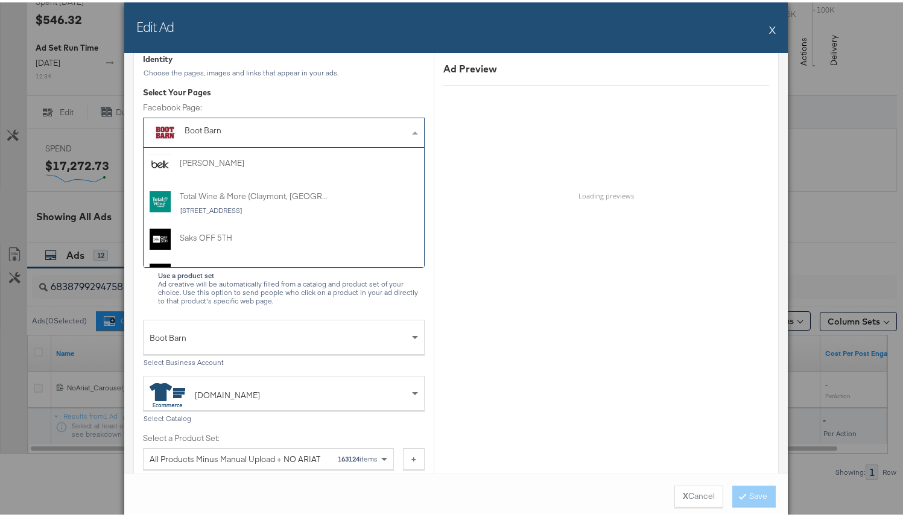
click at [285, 136] on div "Boot Barn" at bounding box center [282, 130] width 195 height 16
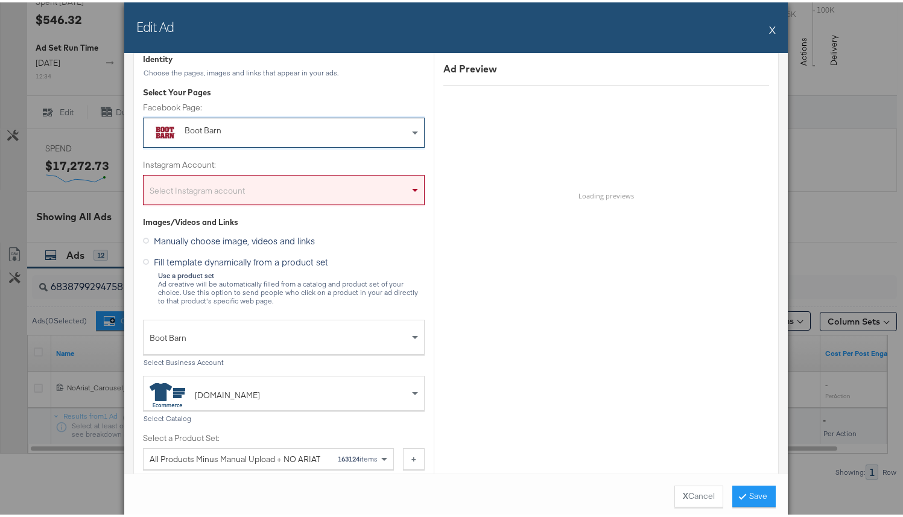
click at [270, 190] on div "Select Instagram account" at bounding box center [284, 190] width 281 height 24
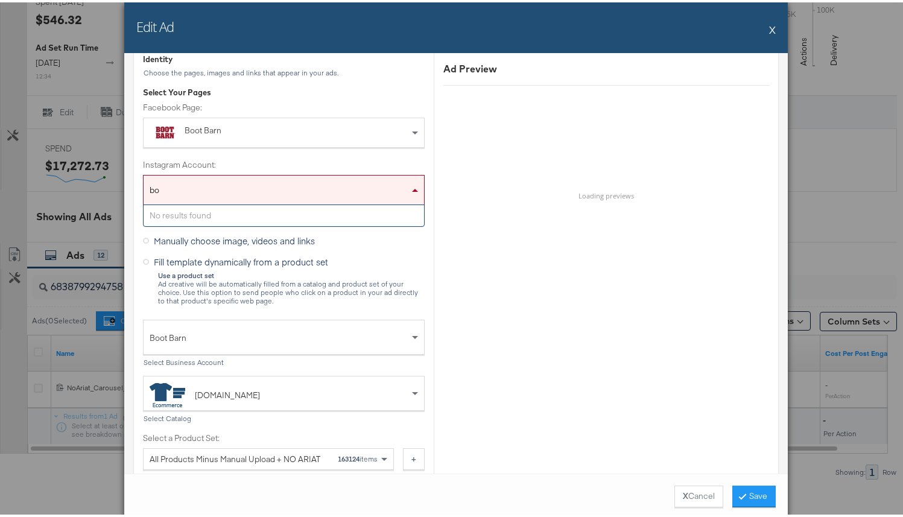
type input "b"
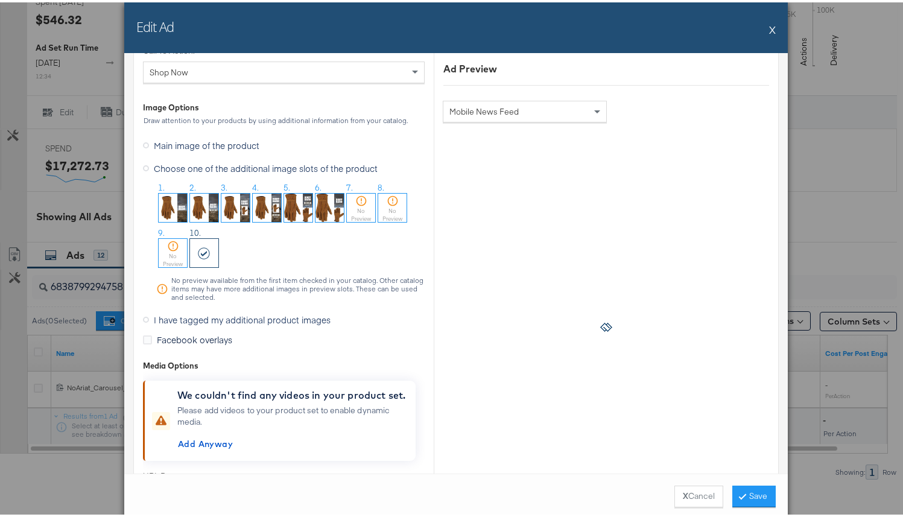
click at [180, 319] on span "I have tagged my additional product images" at bounding box center [242, 317] width 177 height 12
click at [0, 0] on input "I have tagged my additional product images" at bounding box center [0, 0] width 0 height 0
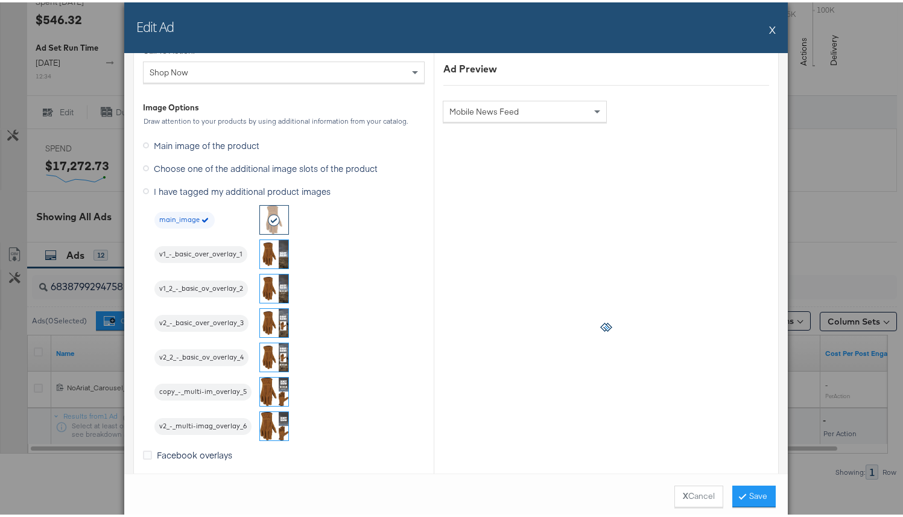
scroll to position [1052, 0]
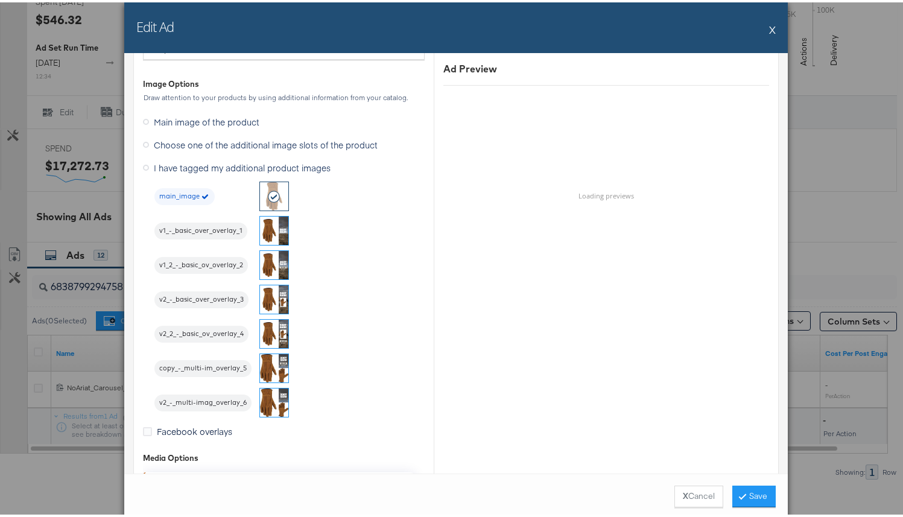
click at [269, 234] on img at bounding box center [274, 228] width 28 height 28
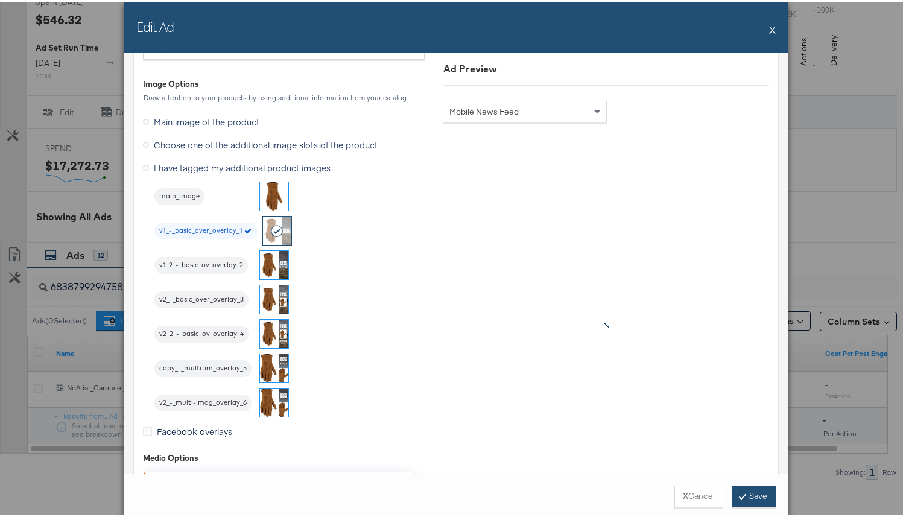
click at [740, 492] on button "Save" at bounding box center [754, 494] width 43 height 22
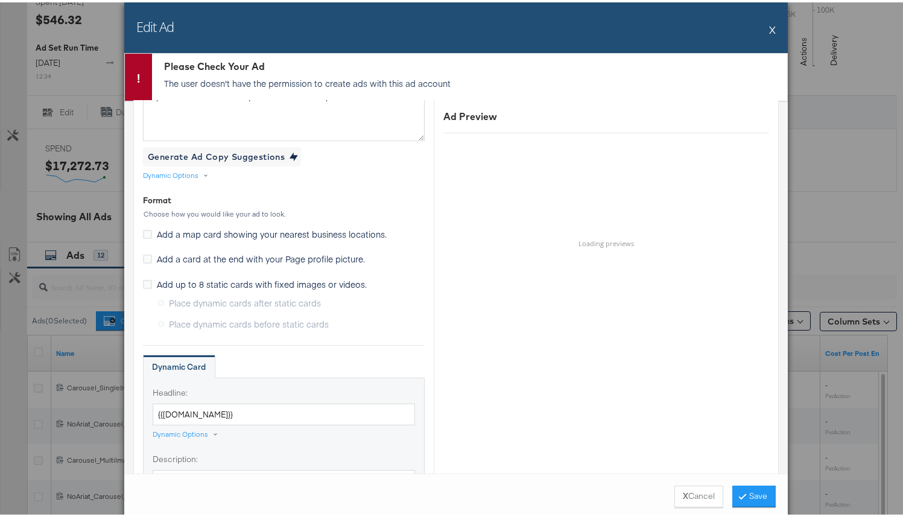
scroll to position [0, 0]
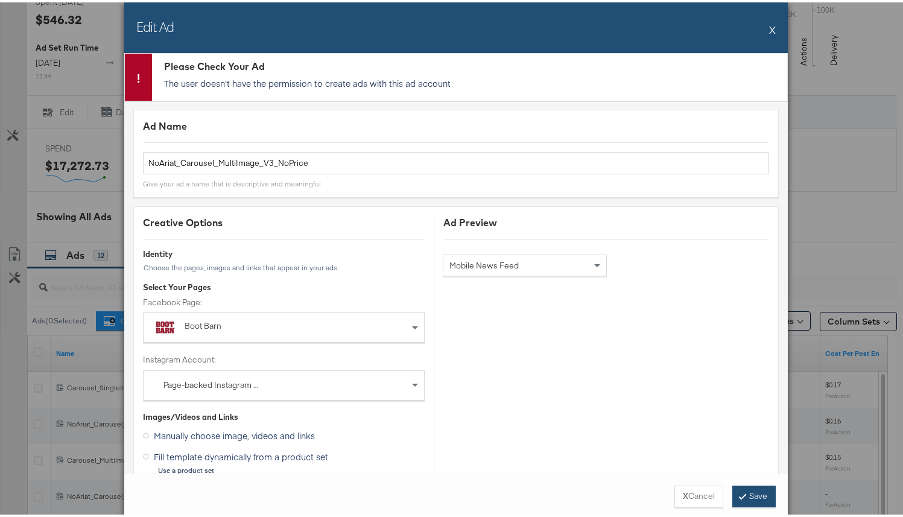
click at [748, 492] on button "Save" at bounding box center [754, 494] width 43 height 22
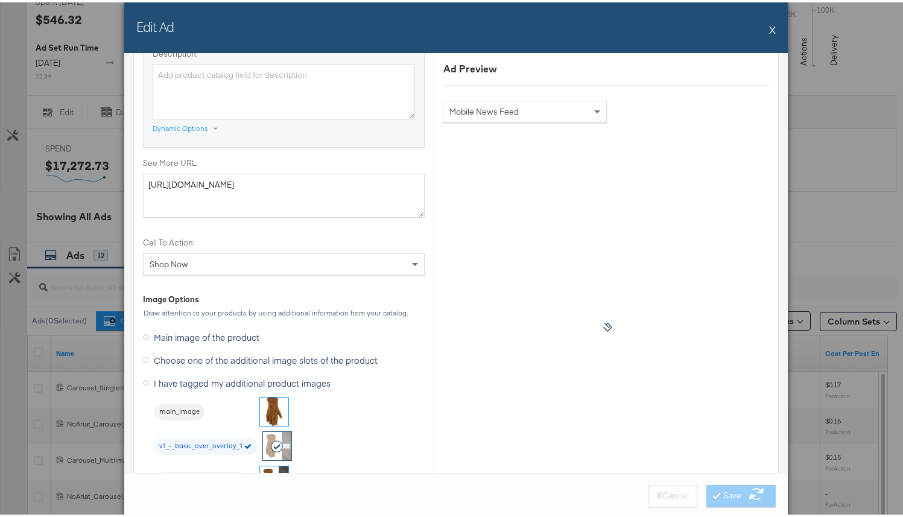
scroll to position [898, 0]
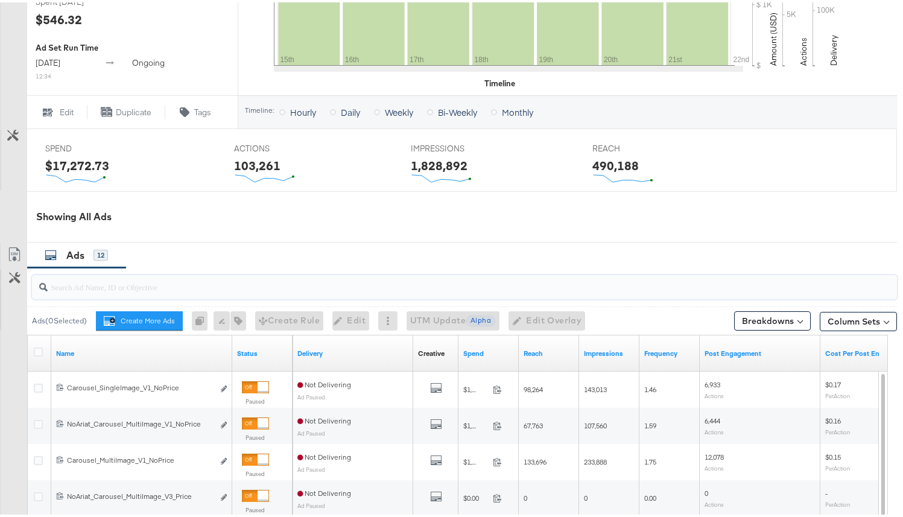
click at [271, 287] on input "search" at bounding box center [434, 280] width 772 height 24
paste input "284030"
type input "284030"
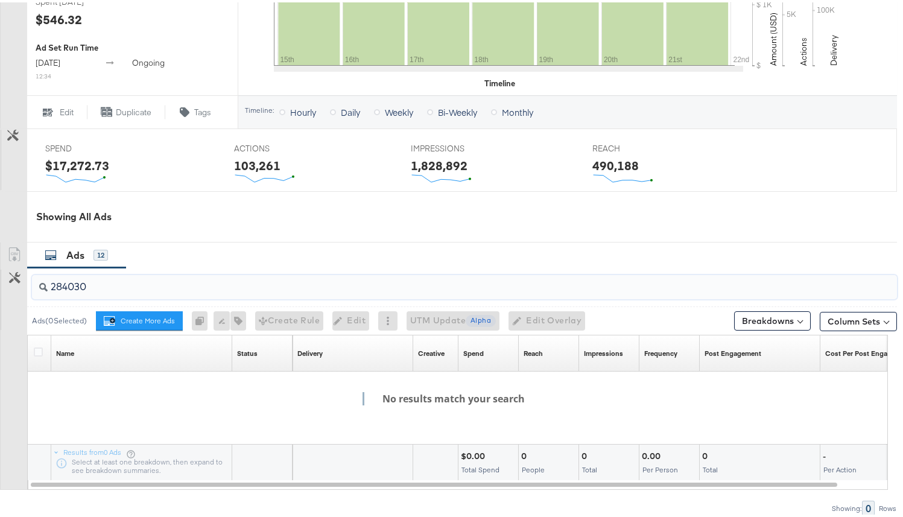
drag, startPoint x: 212, startPoint y: 285, endPoint x: 22, endPoint y: 264, distance: 191.8
click at [18, 266] on div "284030 Ads ( 0 Selected) Create More Ads Create more ads for this ad set 0 Rena…" at bounding box center [448, 390] width 897 height 248
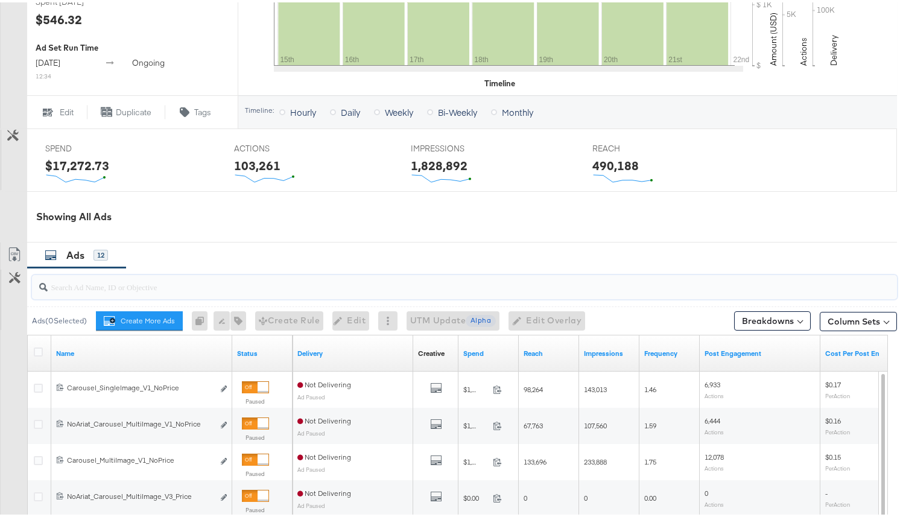
drag, startPoint x: 139, startPoint y: 287, endPoint x: 133, endPoint y: 284, distance: 6.5
click at [139, 287] on input "search" at bounding box center [434, 280] width 772 height 24
paste input "6838799294758"
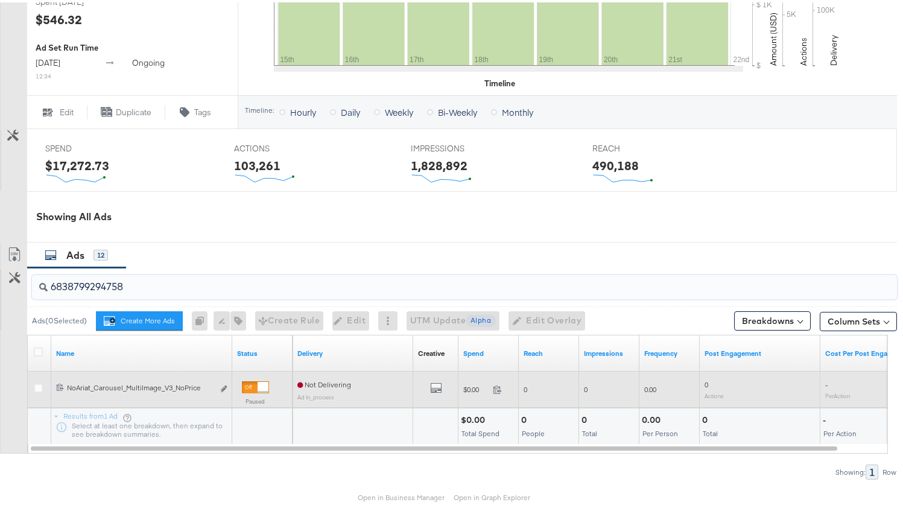
scroll to position [475, 0]
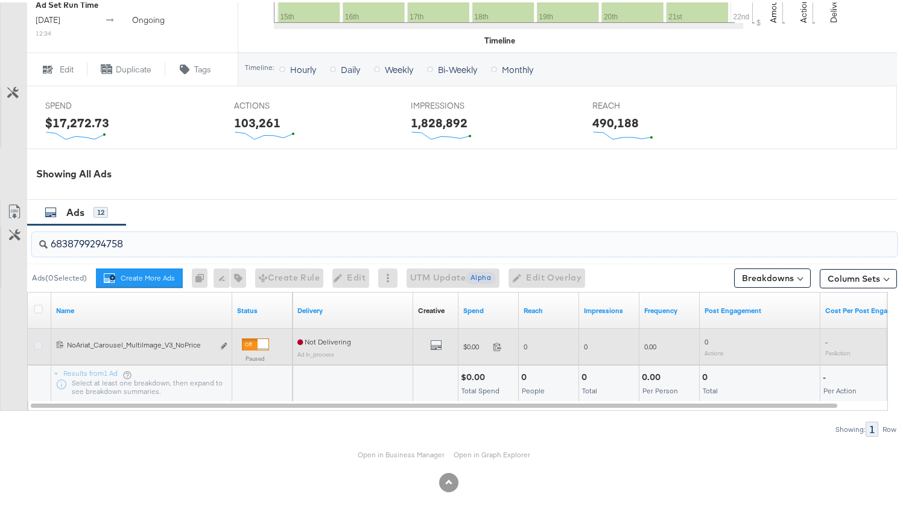
type input "6838799294758"
click at [42, 340] on icon at bounding box center [38, 343] width 9 height 9
click at [0, 0] on input "checkbox" at bounding box center [0, 0] width 0 height 0
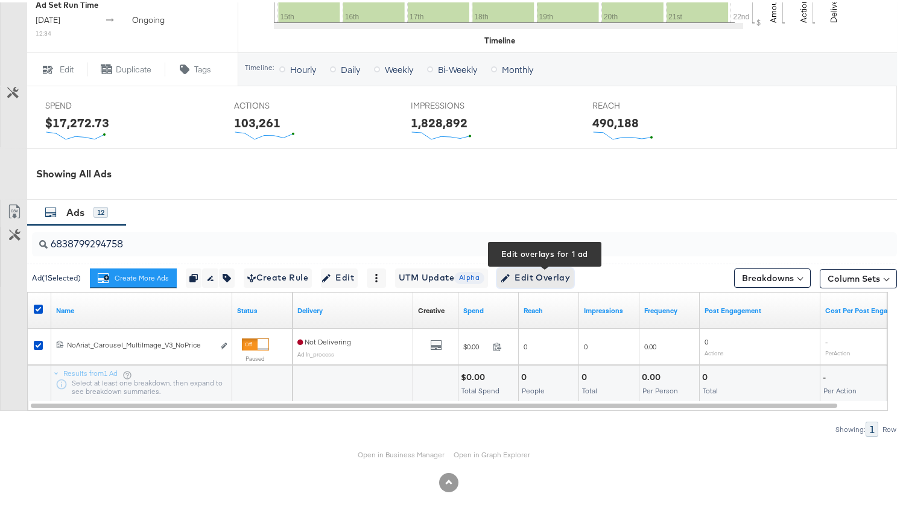
click at [565, 274] on span "Edit Overlay Edit overlays for 1 ad" at bounding box center [535, 275] width 69 height 15
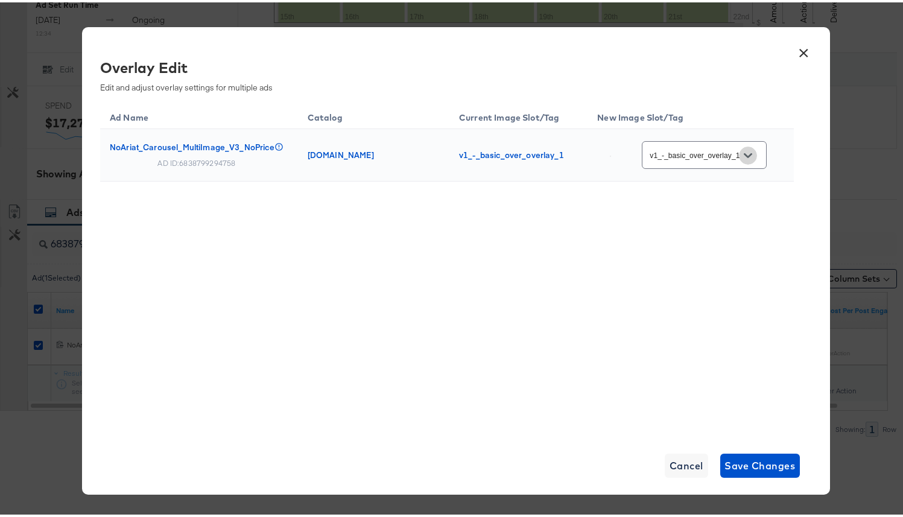
click at [744, 157] on button "Open" at bounding box center [748, 153] width 18 height 18
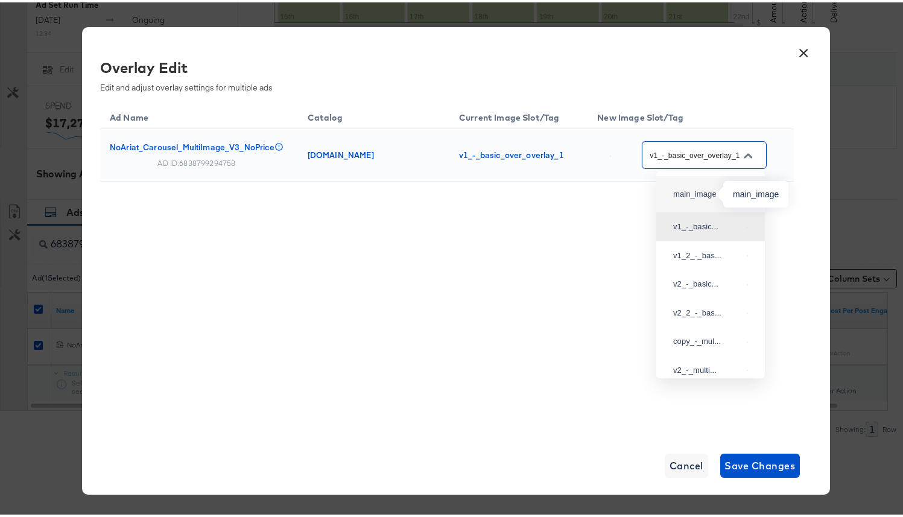
click at [702, 192] on div "main_image" at bounding box center [698, 192] width 51 height 12
type input "main_image"
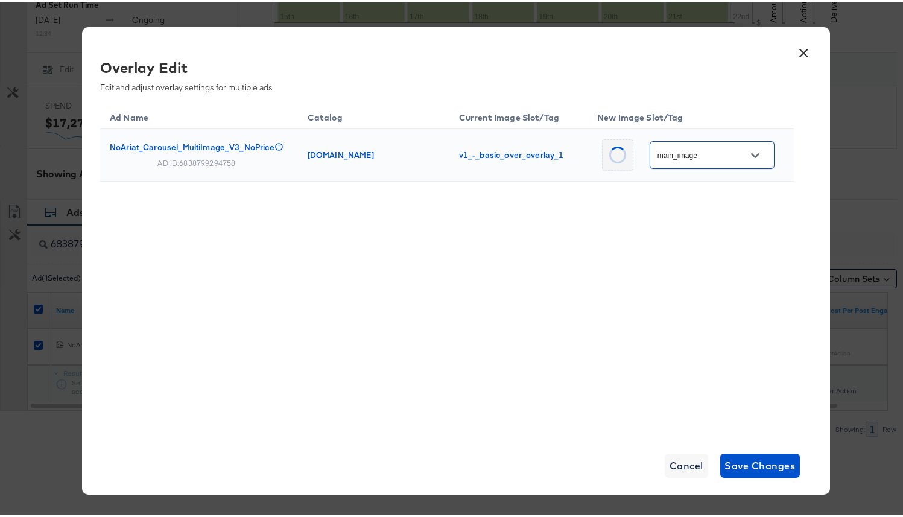
scroll to position [0, 0]
click at [751, 460] on span "Save Changes" at bounding box center [760, 463] width 71 height 17
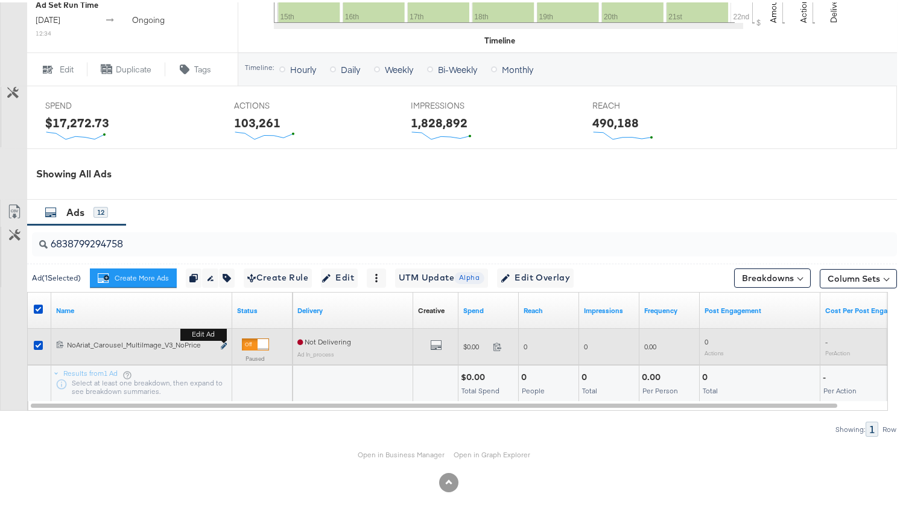
click at [222, 341] on icon "link" at bounding box center [224, 343] width 6 height 7
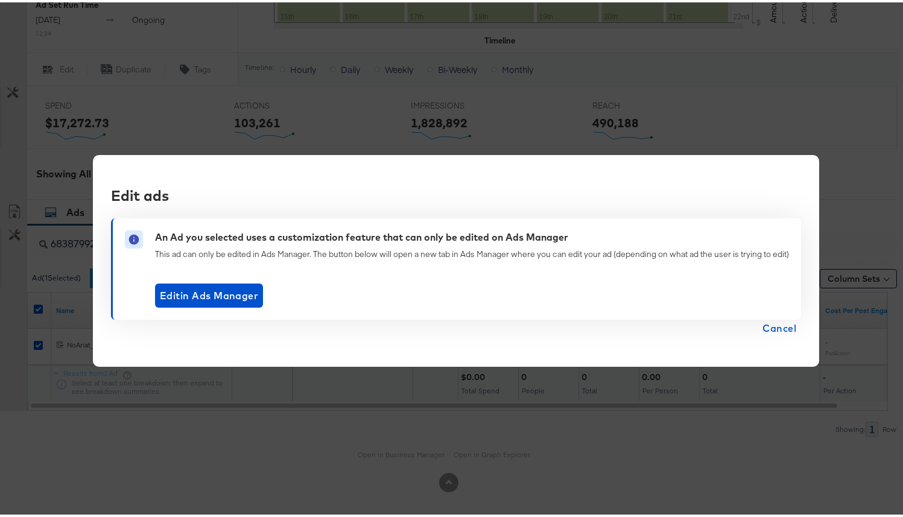
click at [772, 323] on span "Cancel" at bounding box center [780, 325] width 34 height 17
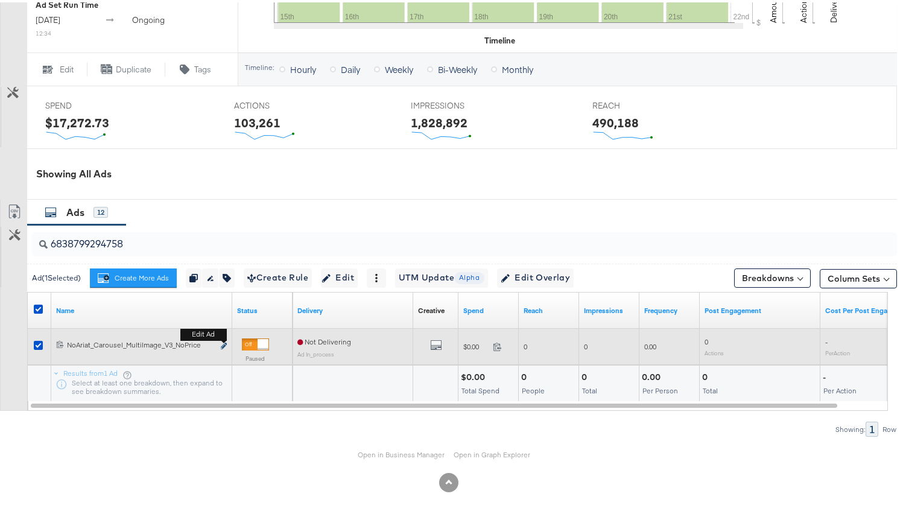
click at [224, 342] on icon "link" at bounding box center [224, 343] width 6 height 7
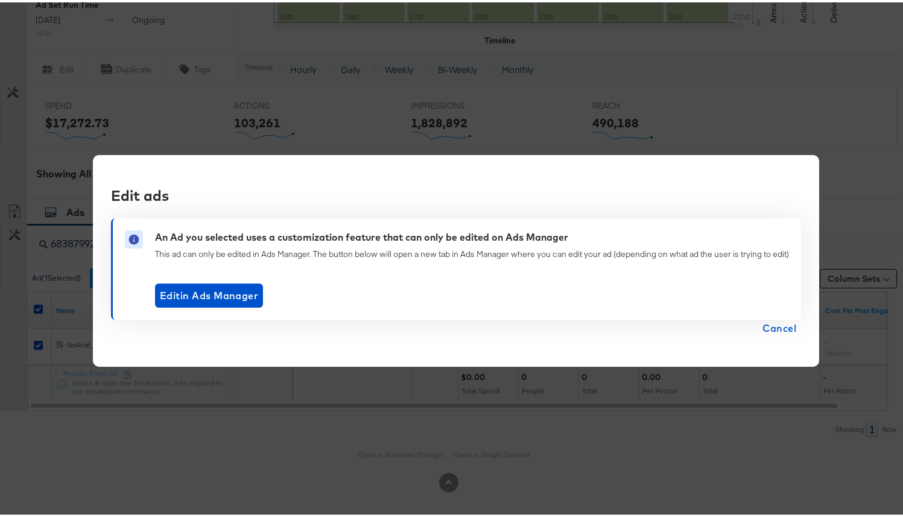
click at [792, 323] on span "Cancel" at bounding box center [780, 325] width 34 height 17
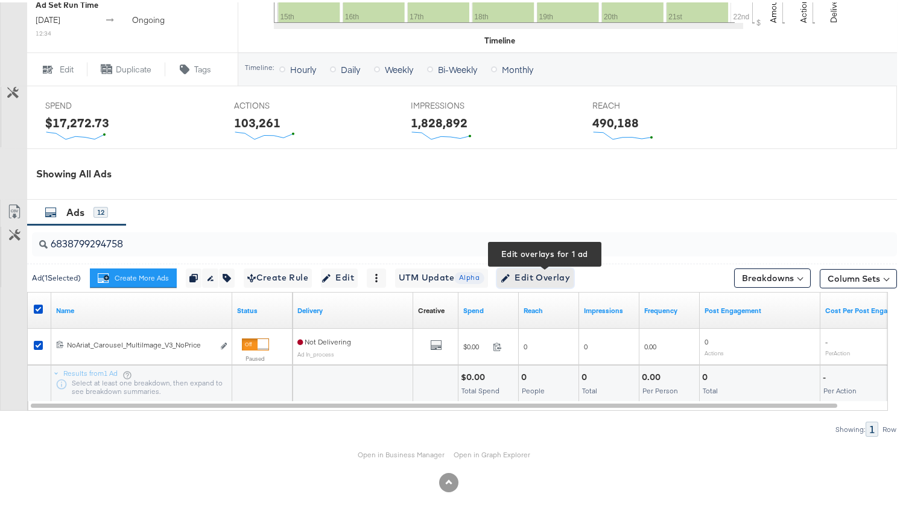
click at [549, 276] on span "Edit Overlay Edit overlays for 1 ad" at bounding box center [535, 275] width 69 height 15
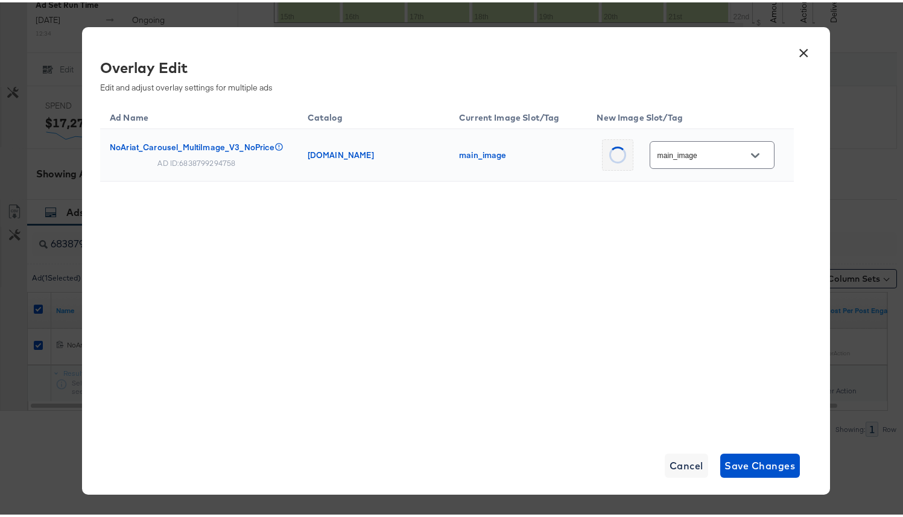
click at [719, 153] on input "main_image" at bounding box center [702, 153] width 95 height 14
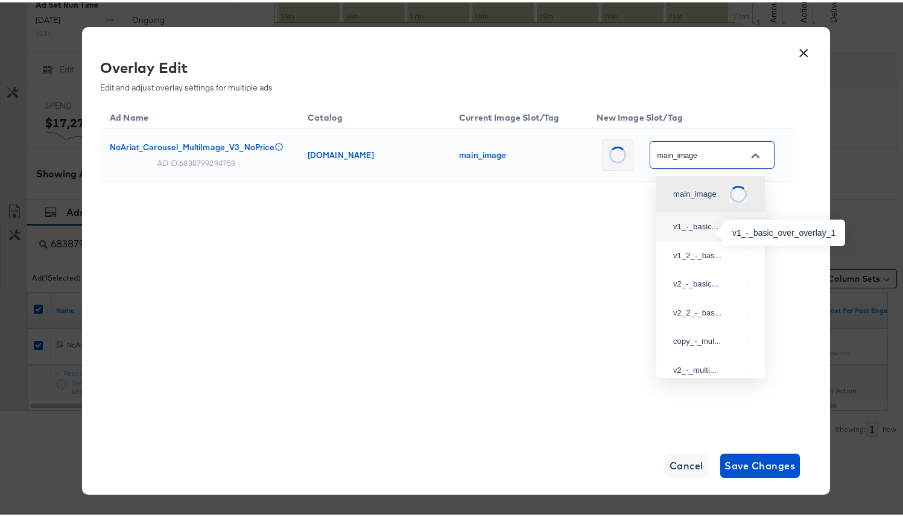
click at [702, 223] on div "v1_-_basic..." at bounding box center [707, 224] width 69 height 12
type input "v1_-_basic_over_overlay_1"
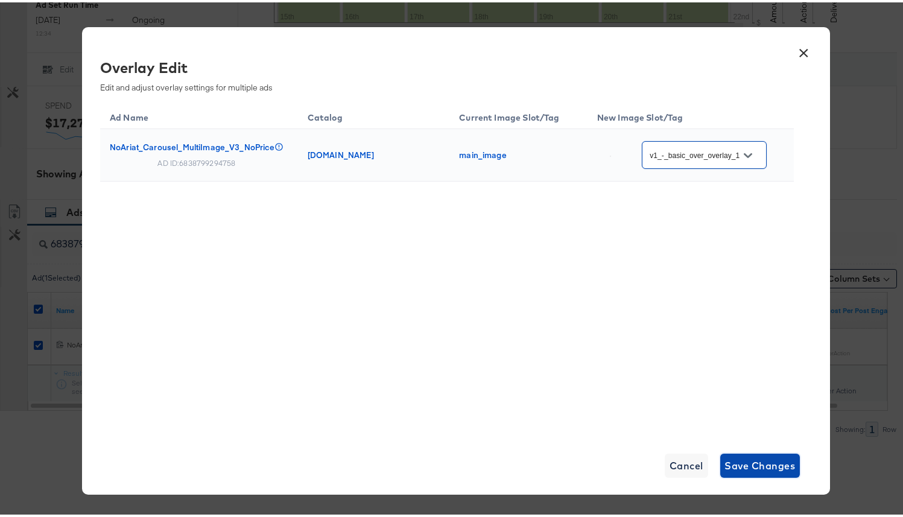
click at [766, 464] on span "Save Changes" at bounding box center [760, 463] width 71 height 17
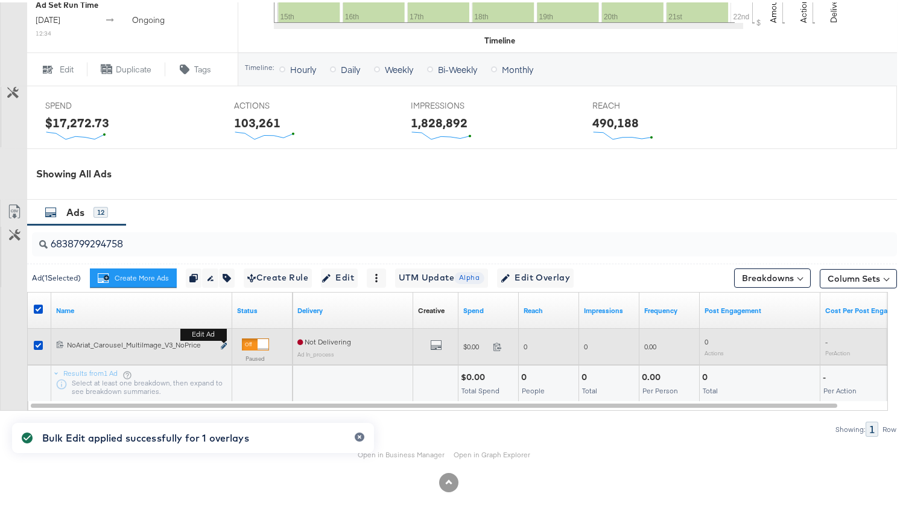
click at [224, 344] on icon "link" at bounding box center [224, 343] width 6 height 7
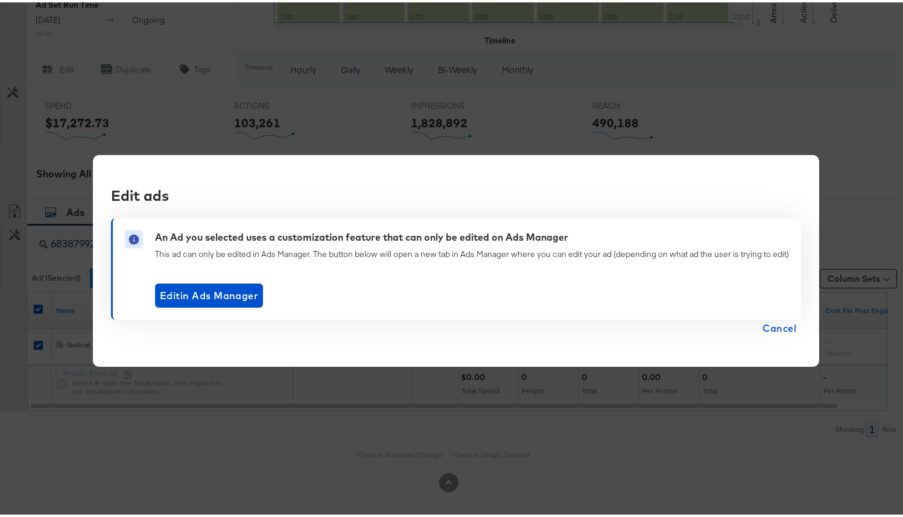
click at [769, 323] on span "Cancel" at bounding box center [780, 325] width 34 height 17
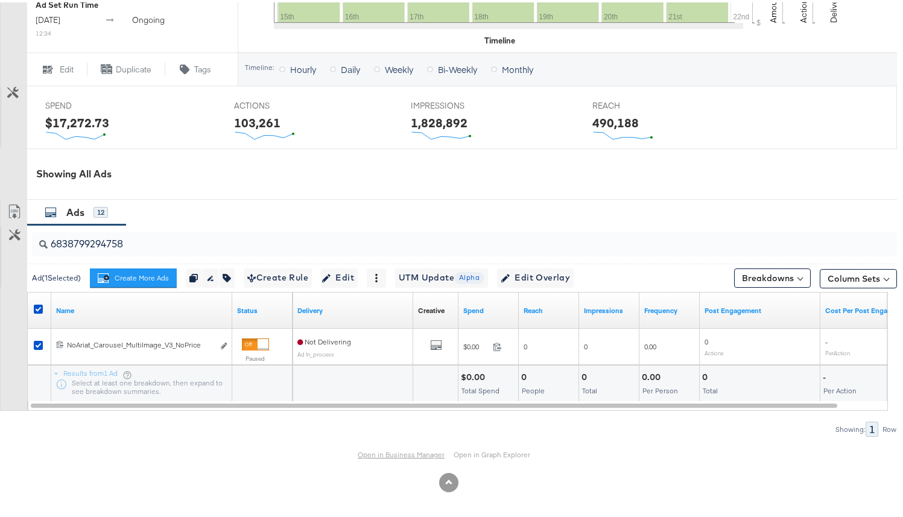
click at [392, 452] on link "Open in Business Manager" at bounding box center [401, 453] width 87 height 10
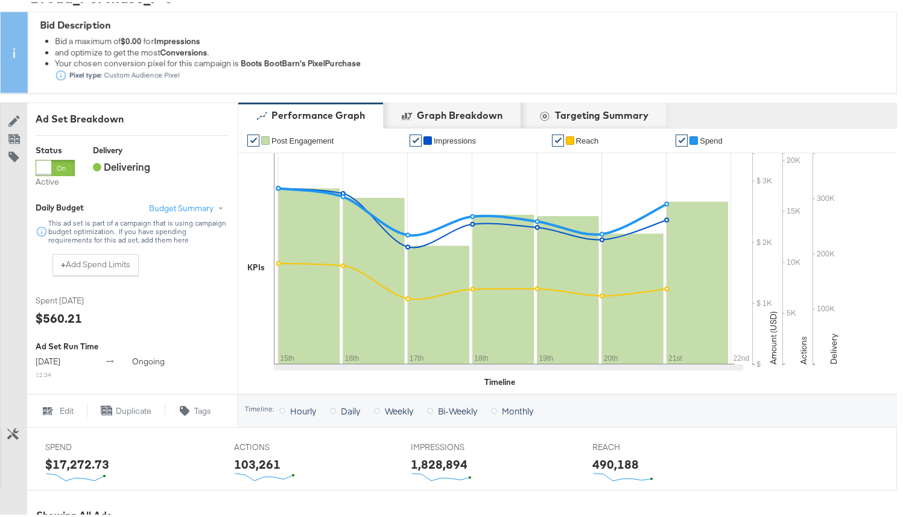
scroll to position [511, 0]
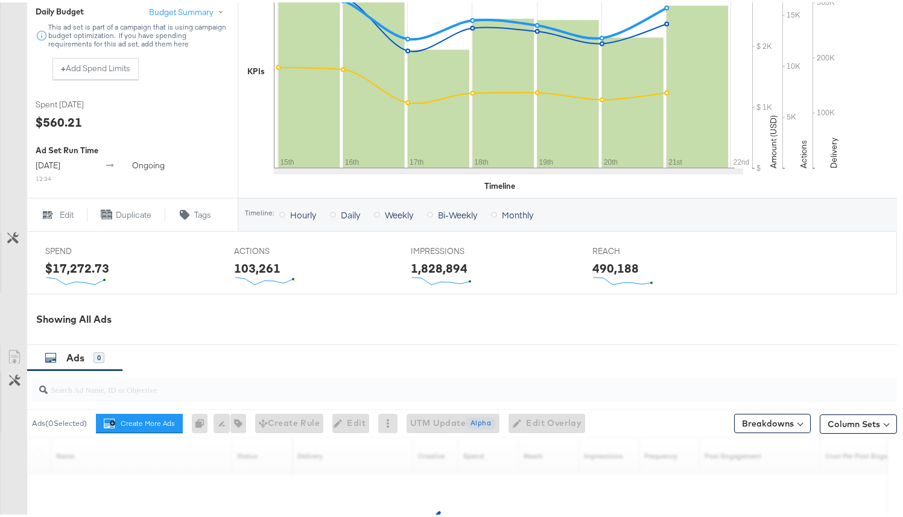
scroll to position [511, 0]
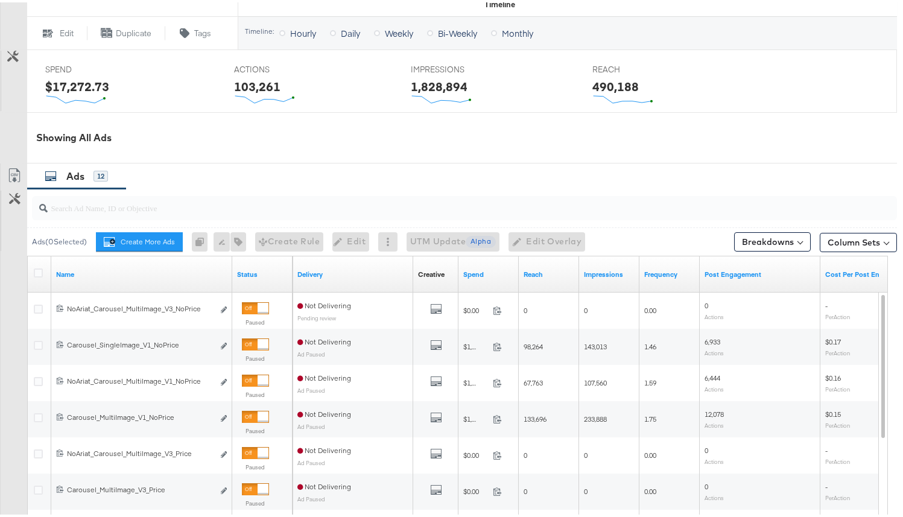
click at [142, 211] on input "search" at bounding box center [434, 201] width 772 height 24
paste input "6838799294758"
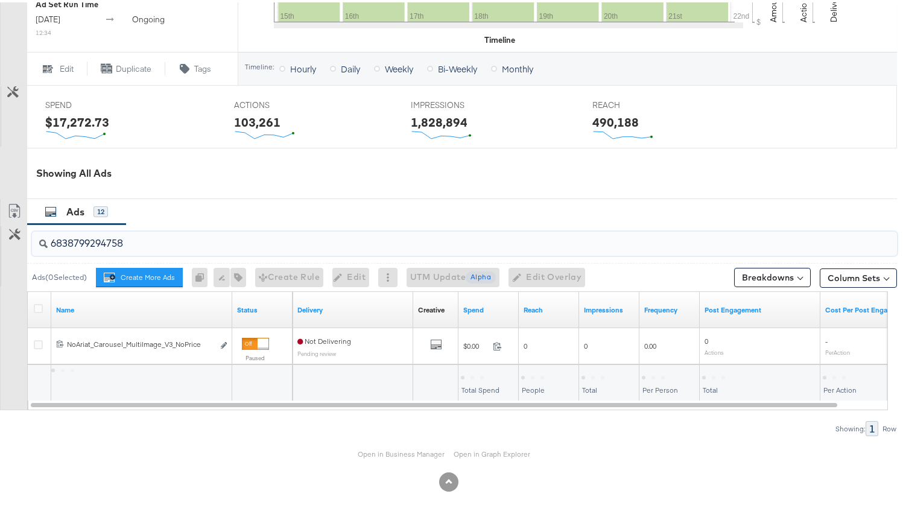
scroll to position [475, 0]
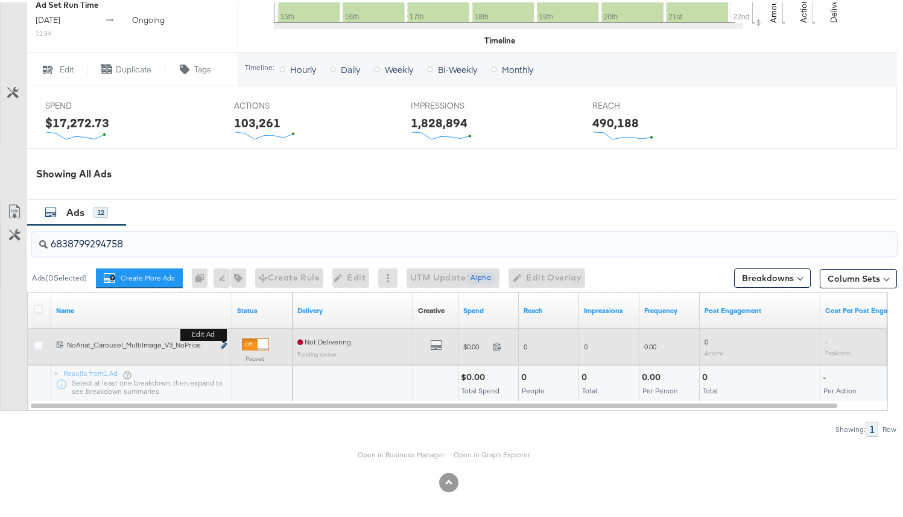
type input "6838799294758"
click at [222, 343] on icon "link" at bounding box center [224, 343] width 6 height 7
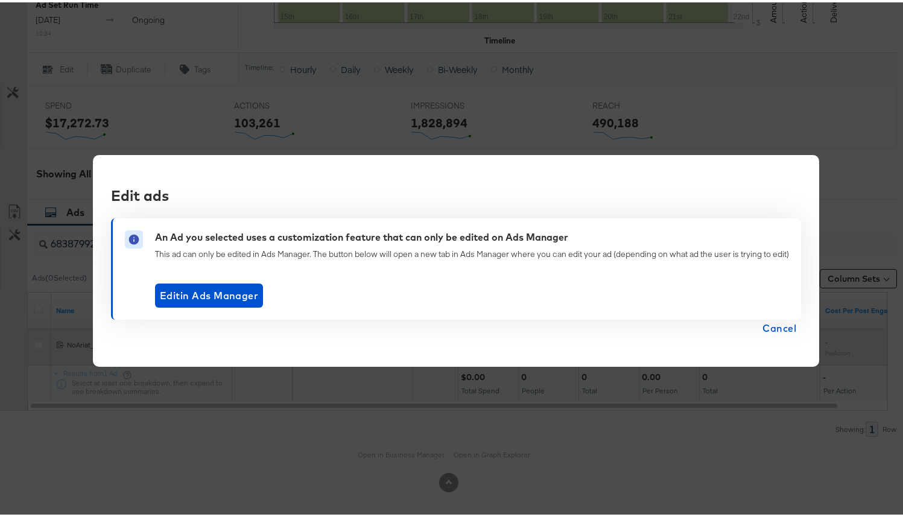
click at [792, 328] on span "Cancel" at bounding box center [780, 325] width 34 height 17
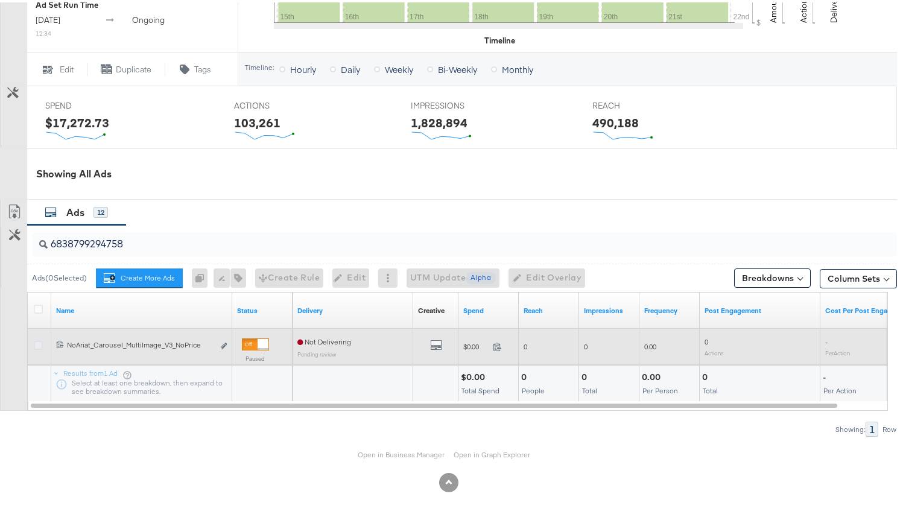
click at [36, 340] on icon at bounding box center [38, 343] width 9 height 9
click at [0, 0] on input "checkbox" at bounding box center [0, 0] width 0 height 0
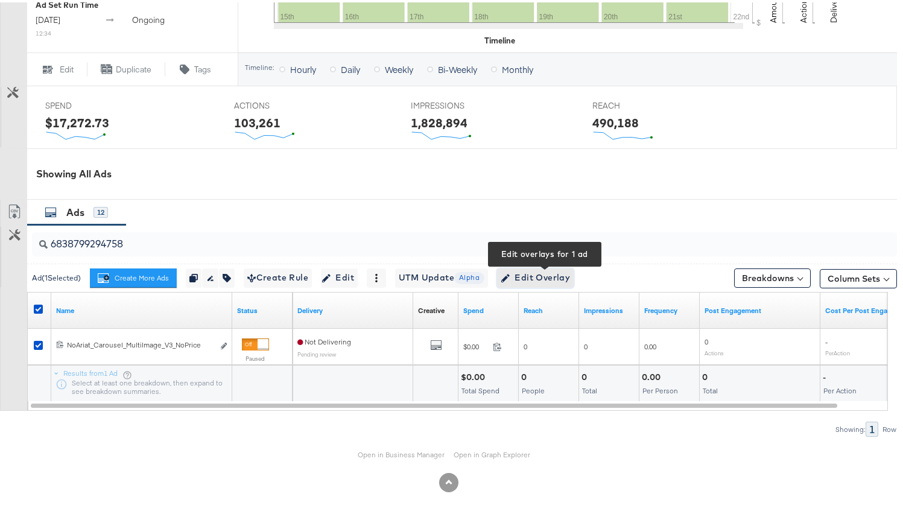
click at [533, 269] on span "Edit Overlay Edit overlays for 1 ad" at bounding box center [535, 275] width 69 height 15
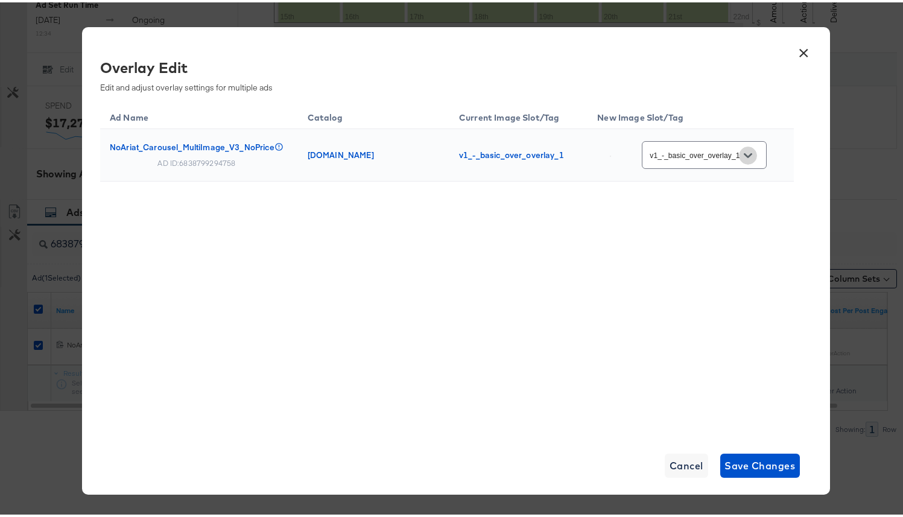
click at [754, 154] on button "Open" at bounding box center [748, 153] width 18 height 18
click at [719, 205] on div "Slot_1" at bounding box center [710, 194] width 89 height 22
type input "Slot_1"
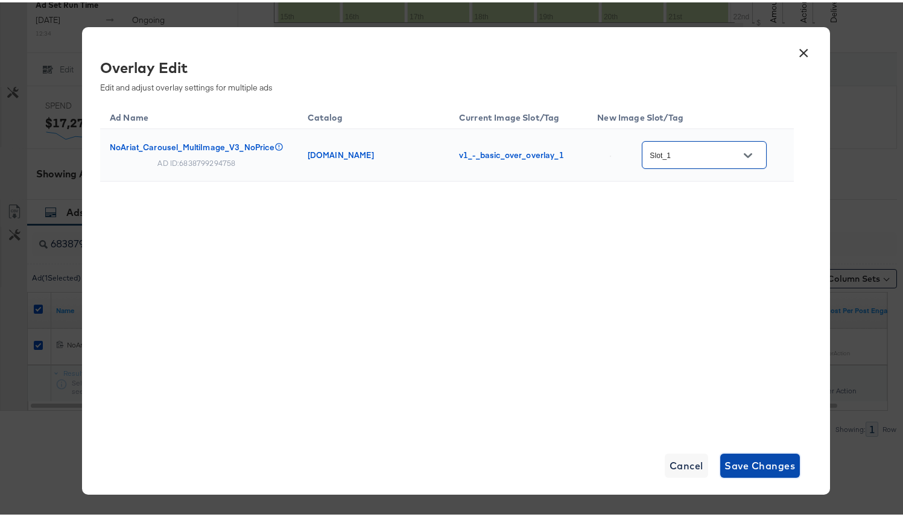
click at [737, 468] on span "Save Changes" at bounding box center [760, 463] width 71 height 17
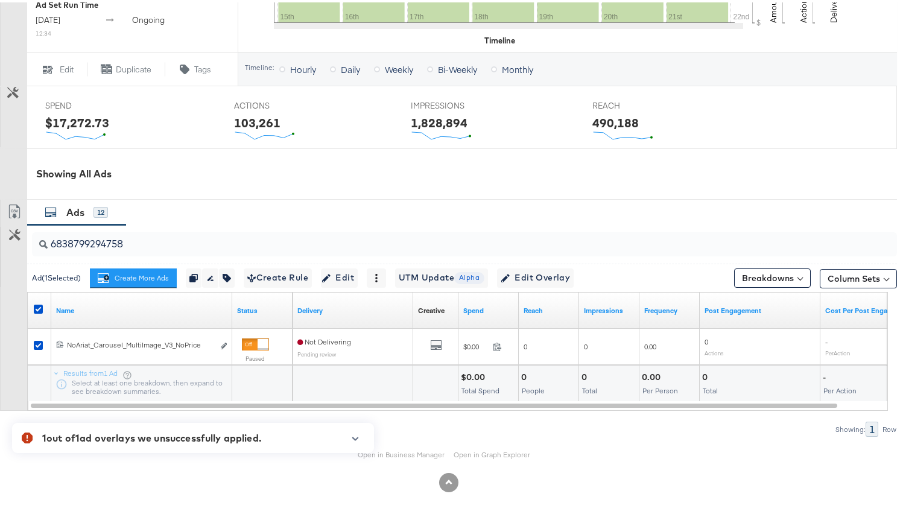
click at [316, 434] on div "1 out of 1 ad overlays we unsuccessfully applied. Review the following ad overl…" at bounding box center [189, 436] width 294 height 30
click at [355, 434] on icon "button" at bounding box center [355, 436] width 8 height 7
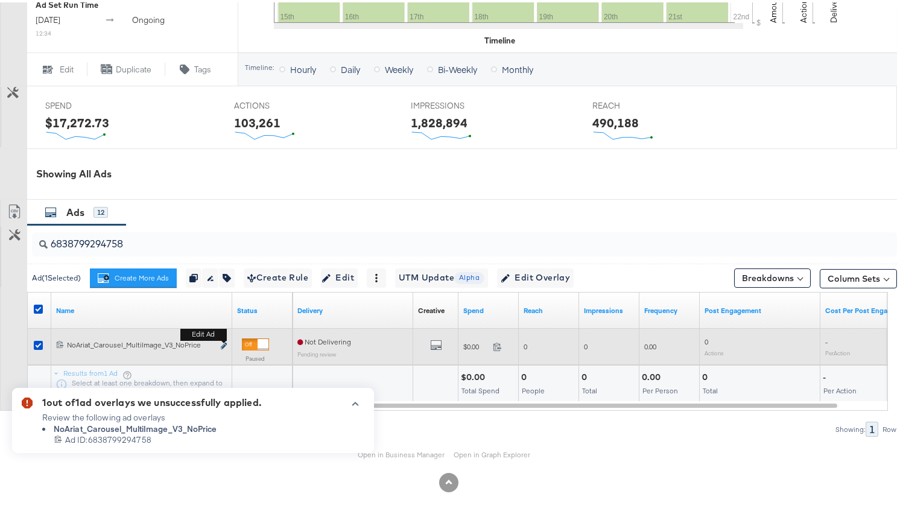
click at [222, 342] on icon "link" at bounding box center [224, 343] width 6 height 7
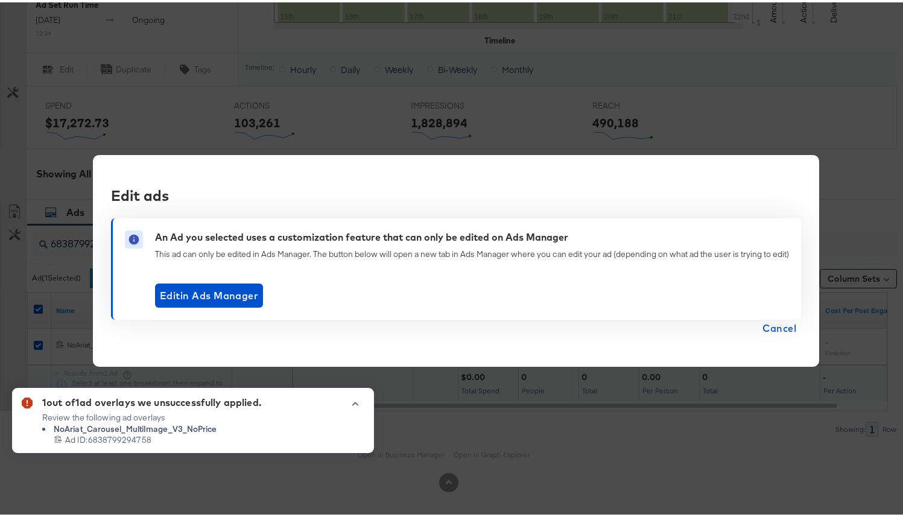
drag, startPoint x: 756, startPoint y: 324, endPoint x: 763, endPoint y: 325, distance: 7.3
click at [758, 325] on div "Cancel" at bounding box center [456, 325] width 690 height 17
click at [765, 325] on span "Cancel" at bounding box center [780, 325] width 34 height 17
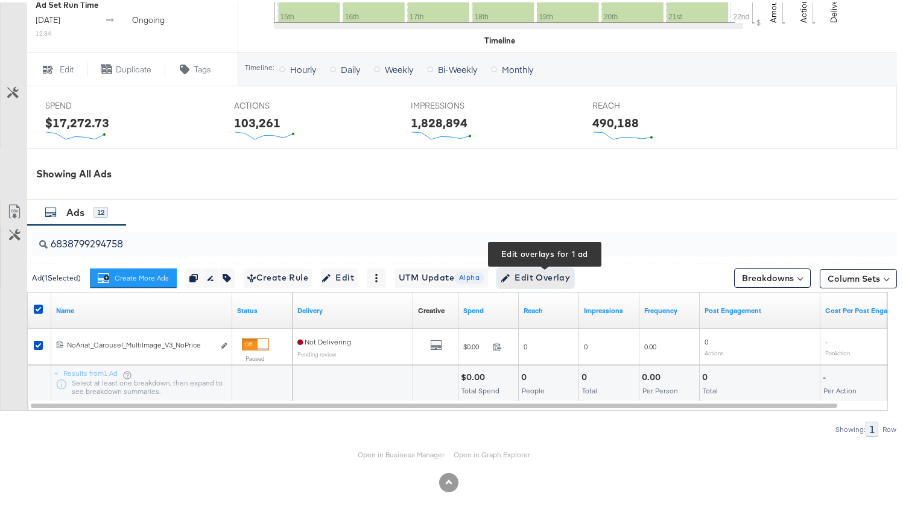
click at [570, 281] on span "Edit Overlay Edit overlays for 1 ad" at bounding box center [535, 275] width 69 height 15
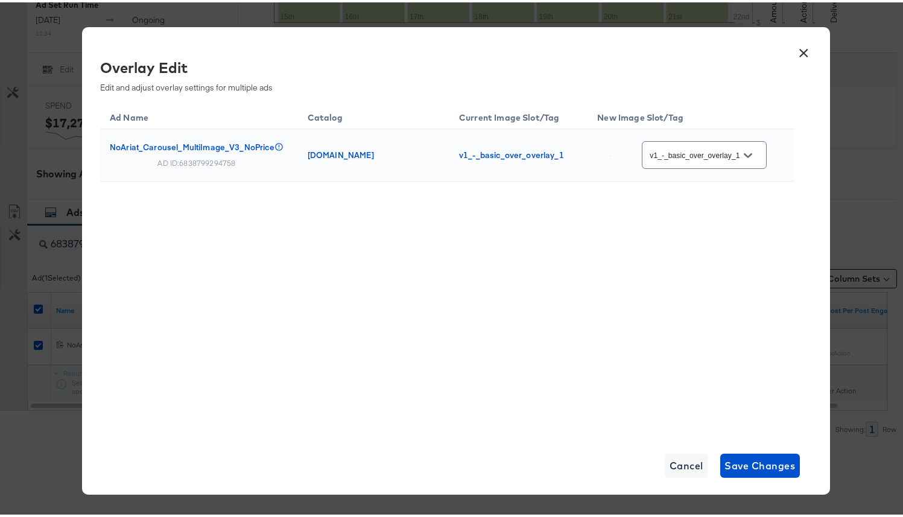
click at [731, 146] on div "v1_-_basic_over_overlay_1" at bounding box center [704, 152] width 125 height 27
click at [744, 159] on button "Open" at bounding box center [748, 153] width 18 height 18
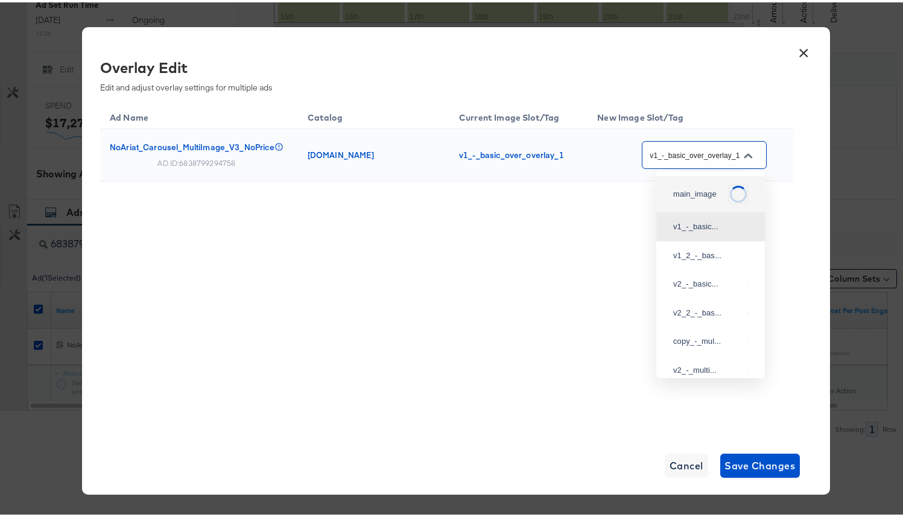
click at [711, 188] on div "main_image" at bounding box center [698, 192] width 51 height 12
type input "main_image"
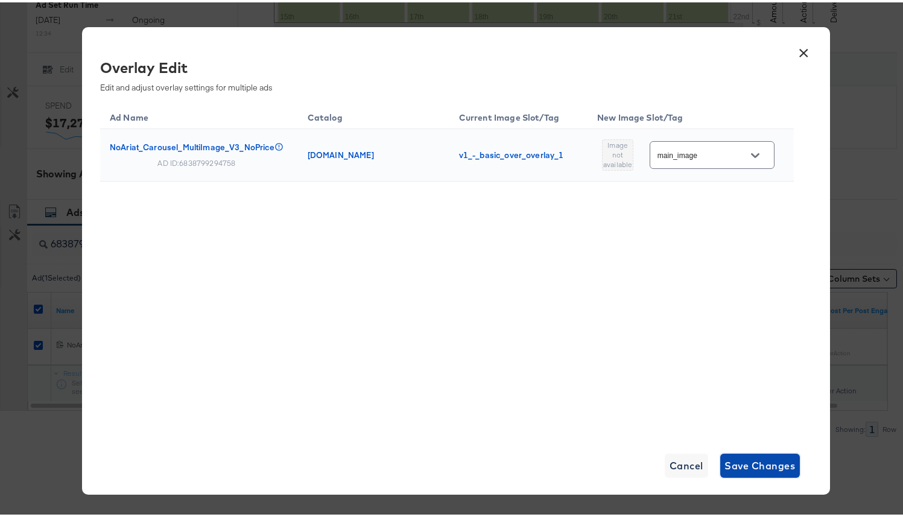
click at [757, 456] on span "Save Changes" at bounding box center [760, 463] width 71 height 17
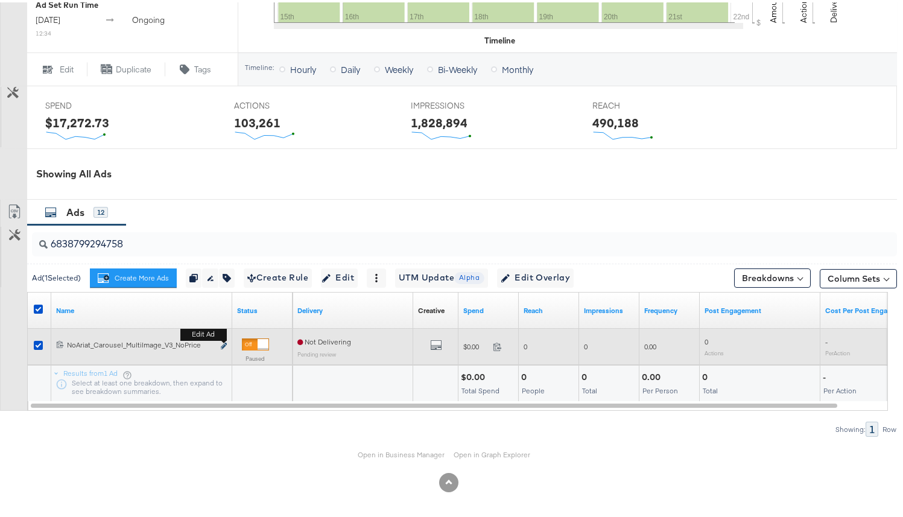
click at [220, 345] on button "Edit ad" at bounding box center [223, 344] width 7 height 13
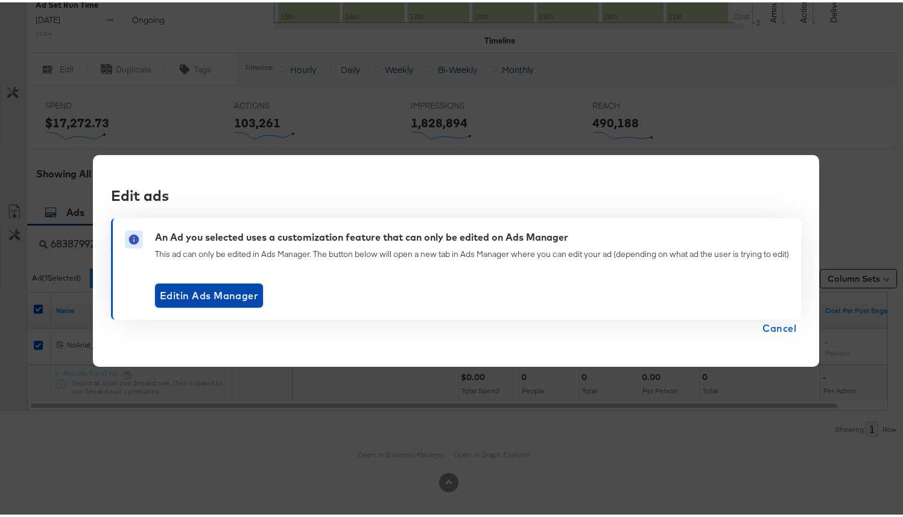
click at [226, 293] on span "Edit in Ads Manager" at bounding box center [209, 293] width 98 height 17
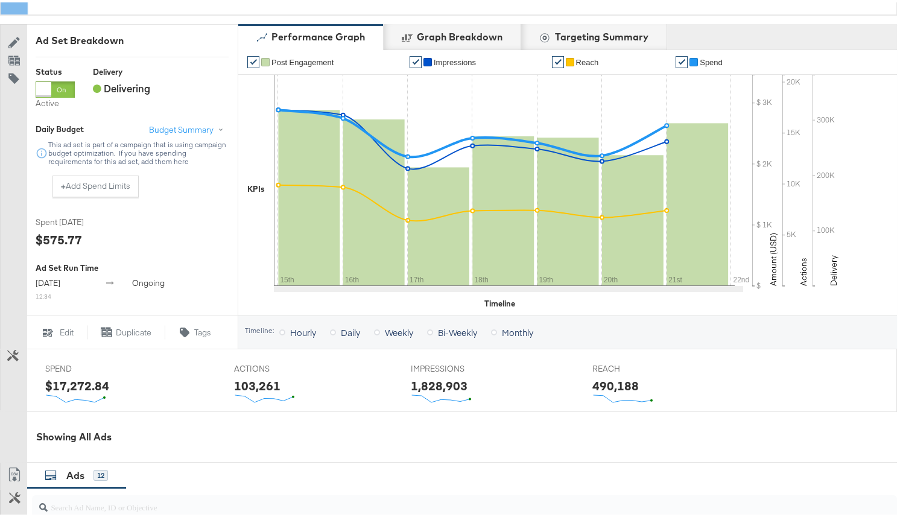
scroll to position [398, 0]
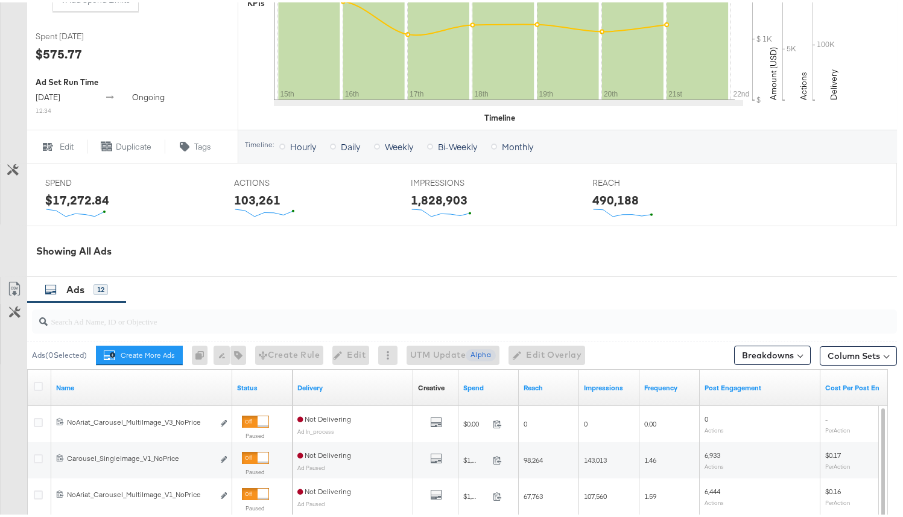
click at [135, 329] on div at bounding box center [464, 319] width 865 height 24
paste input "6838799294758"
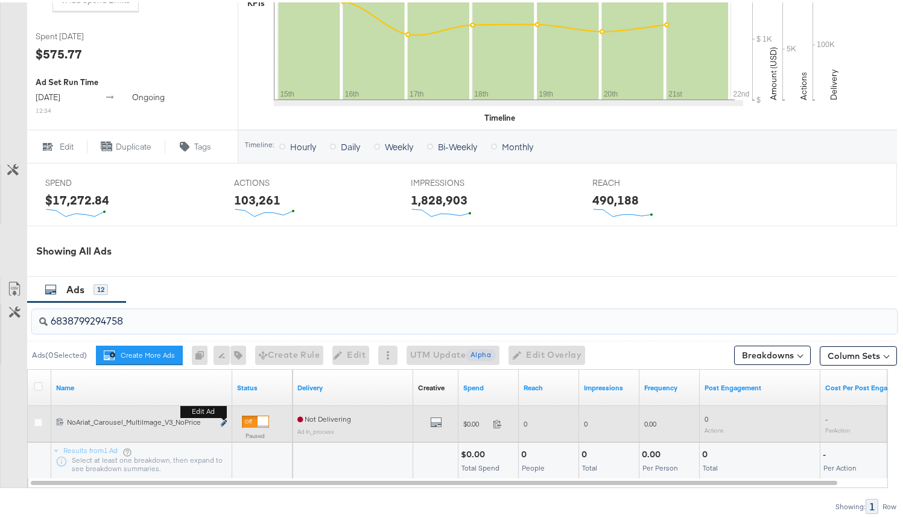
type input "6838799294758"
click at [224, 418] on icon "link" at bounding box center [224, 421] width 6 height 7
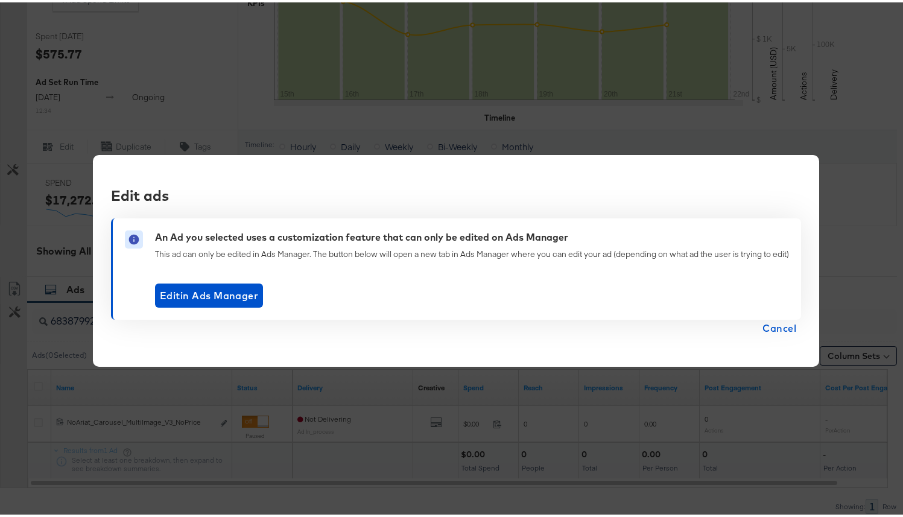
click at [786, 333] on span "Cancel" at bounding box center [780, 325] width 34 height 17
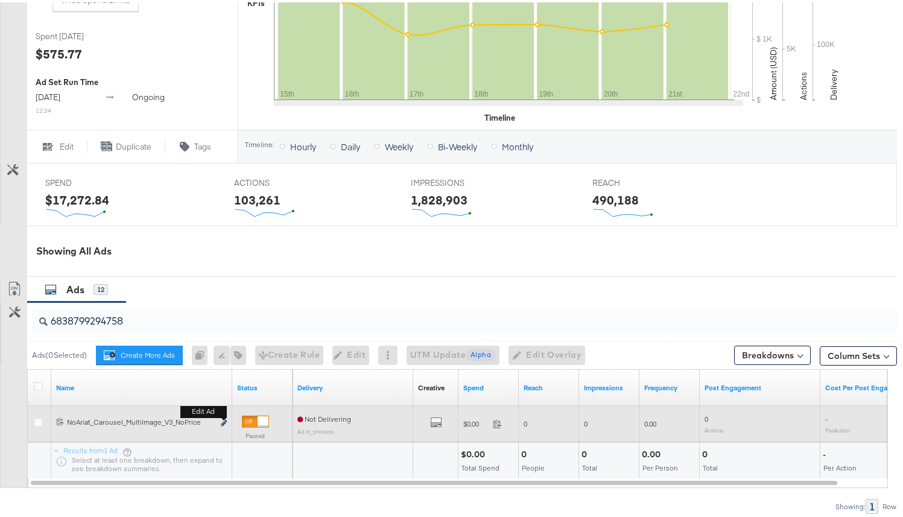
click at [226, 418] on icon "link" at bounding box center [224, 421] width 6 height 7
click at [224, 419] on icon "link" at bounding box center [224, 421] width 6 height 7
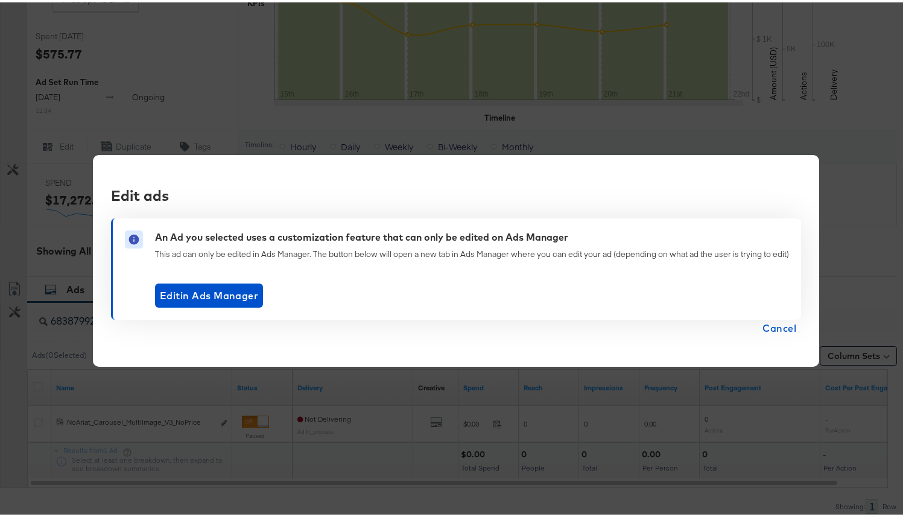
click at [793, 328] on span "Cancel" at bounding box center [780, 325] width 34 height 17
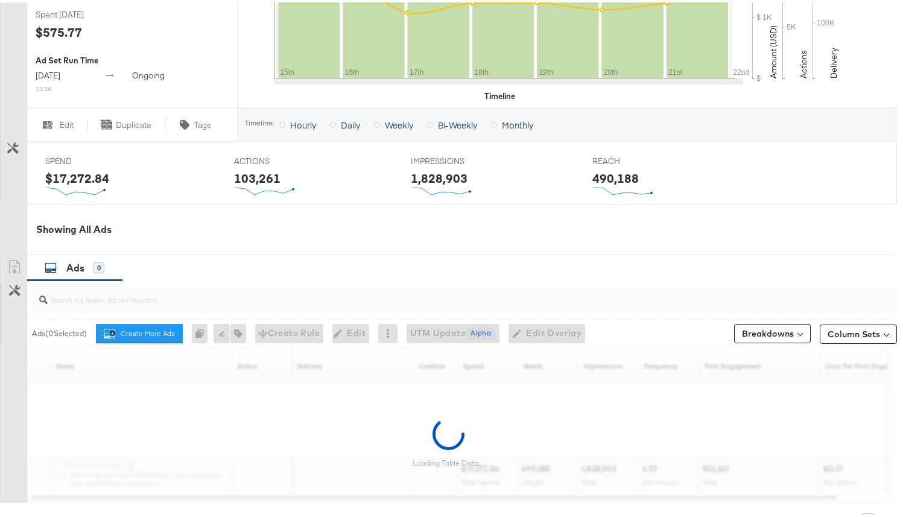
scroll to position [511, 0]
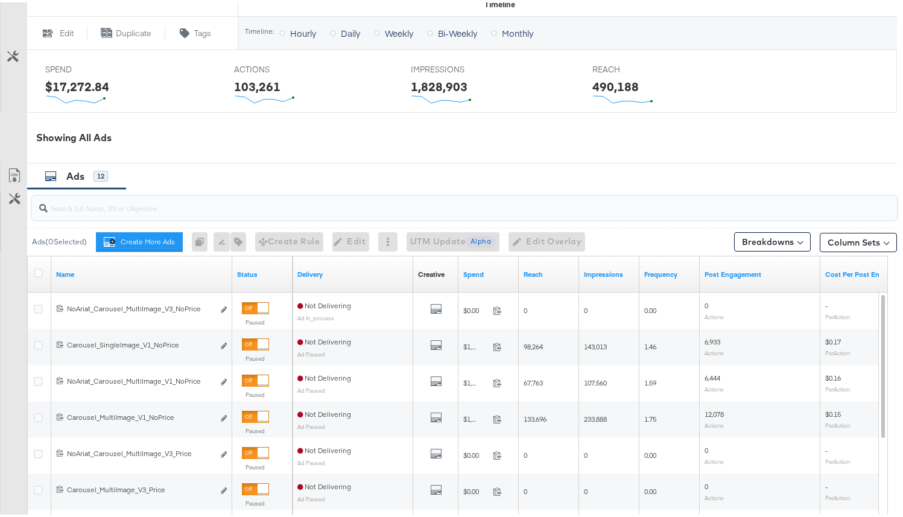
click at [127, 206] on input "search" at bounding box center [434, 201] width 772 height 24
paste input "6838799294758"
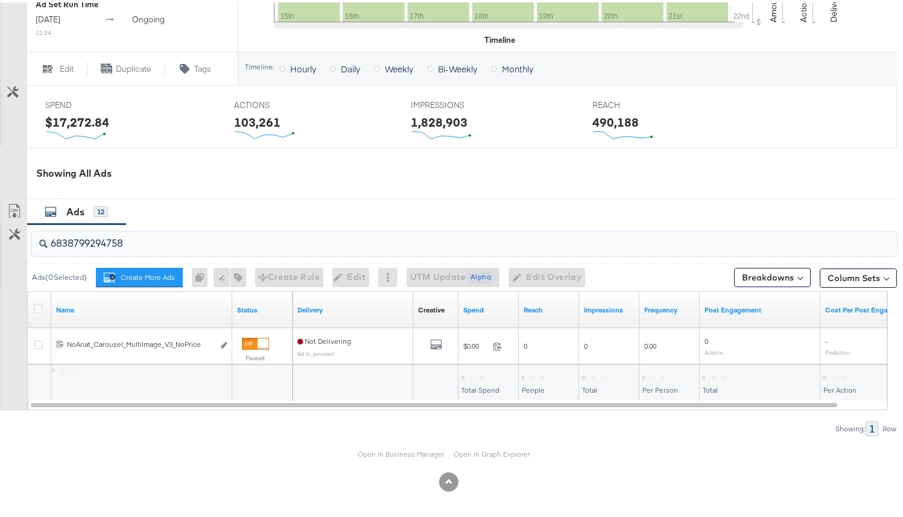
scroll to position [475, 0]
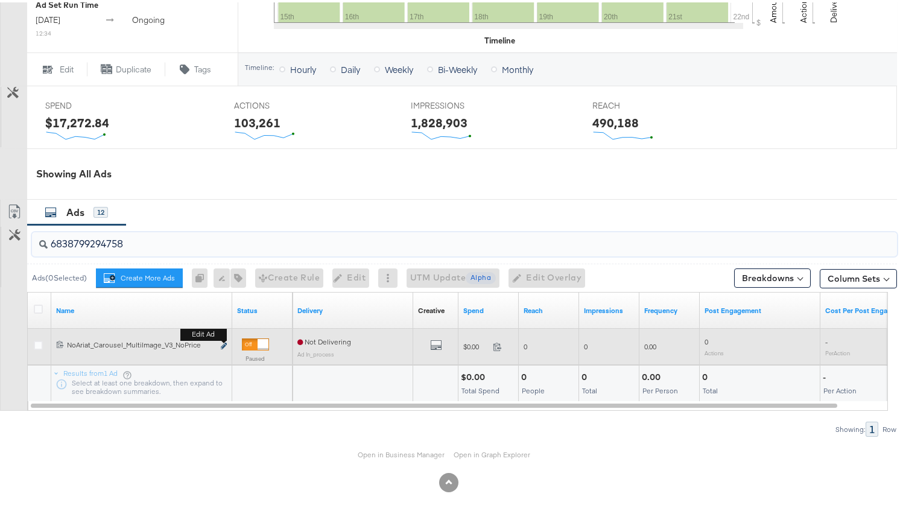
type input "6838799294758"
click at [223, 342] on icon "link" at bounding box center [224, 343] width 6 height 7
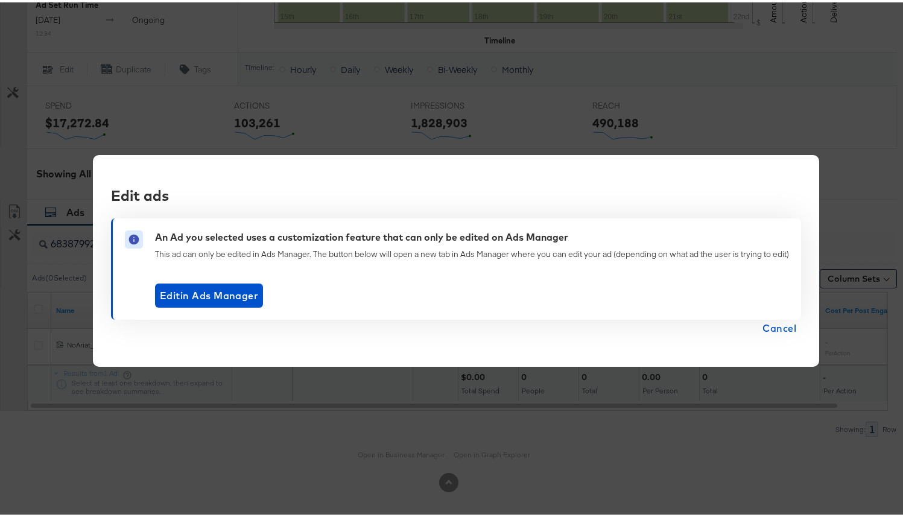
click at [791, 325] on span "Cancel" at bounding box center [780, 325] width 34 height 17
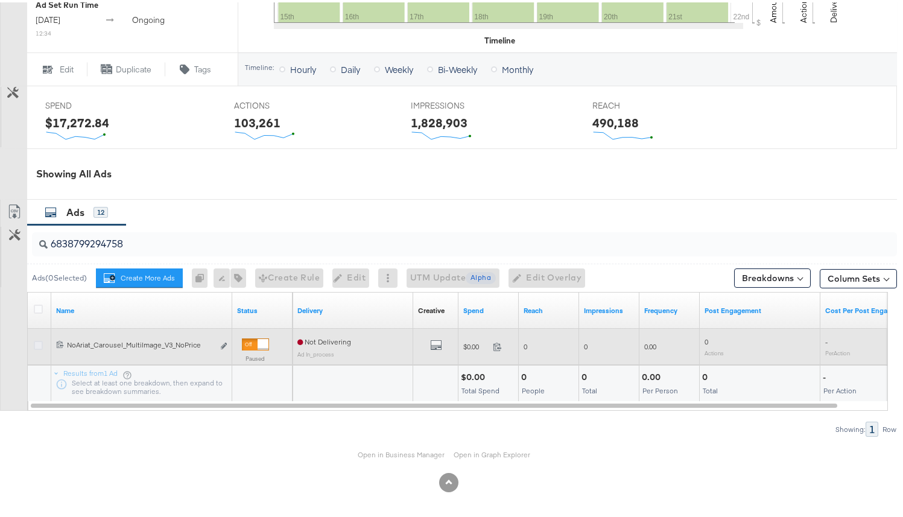
click at [37, 339] on icon at bounding box center [38, 343] width 9 height 9
click at [0, 0] on input "checkbox" at bounding box center [0, 0] width 0 height 0
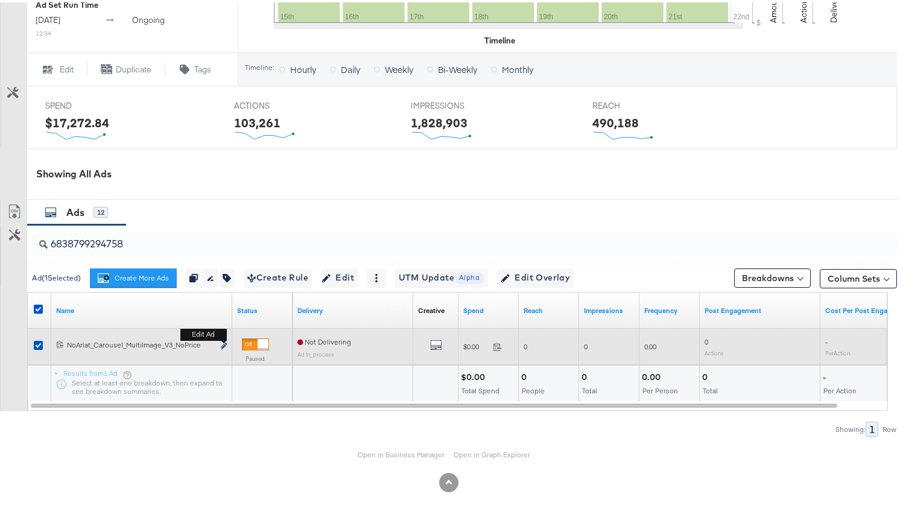
click at [223, 342] on icon "link" at bounding box center [224, 343] width 6 height 7
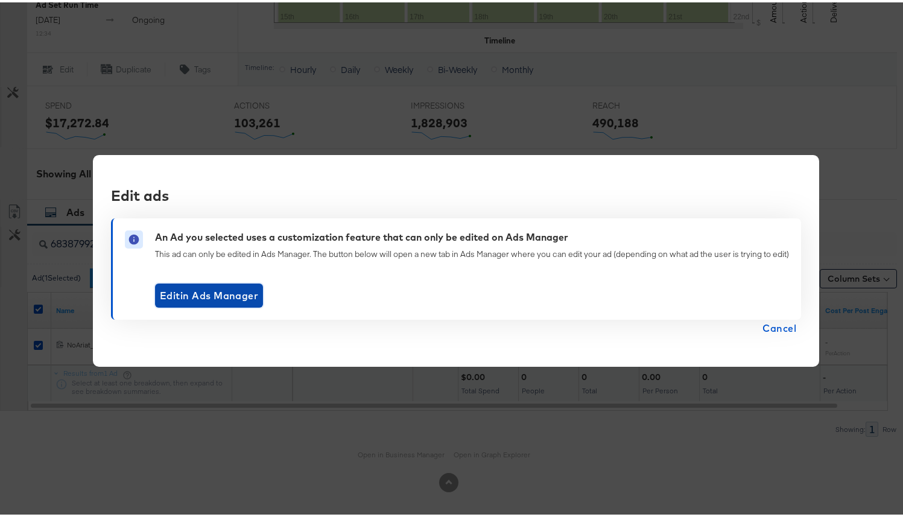
click at [197, 297] on span "Edit in Ads Manager" at bounding box center [209, 293] width 98 height 17
click at [766, 328] on span "Cancel" at bounding box center [780, 325] width 34 height 17
